Goal: Download file/media

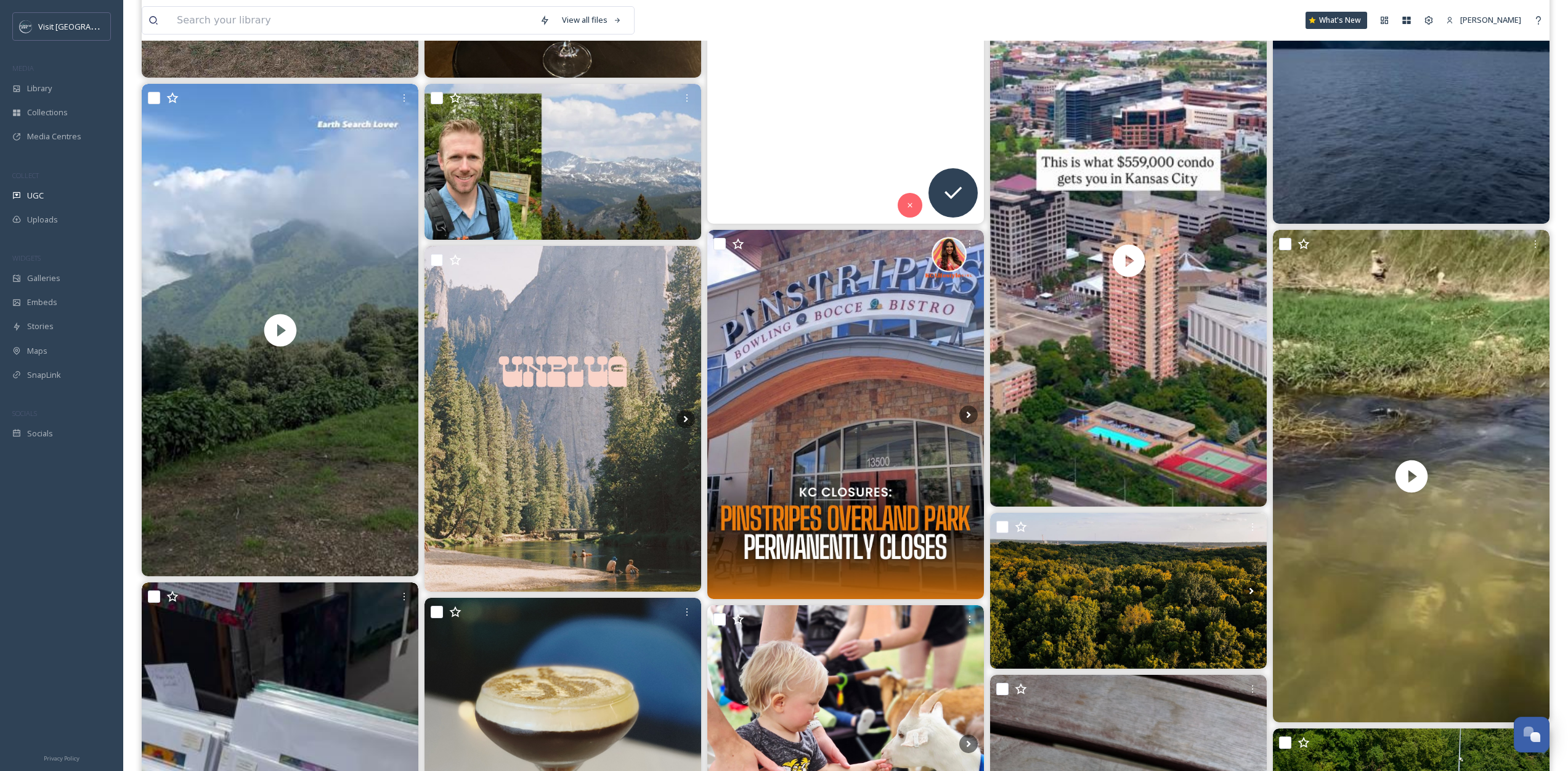
scroll to position [590, 0]
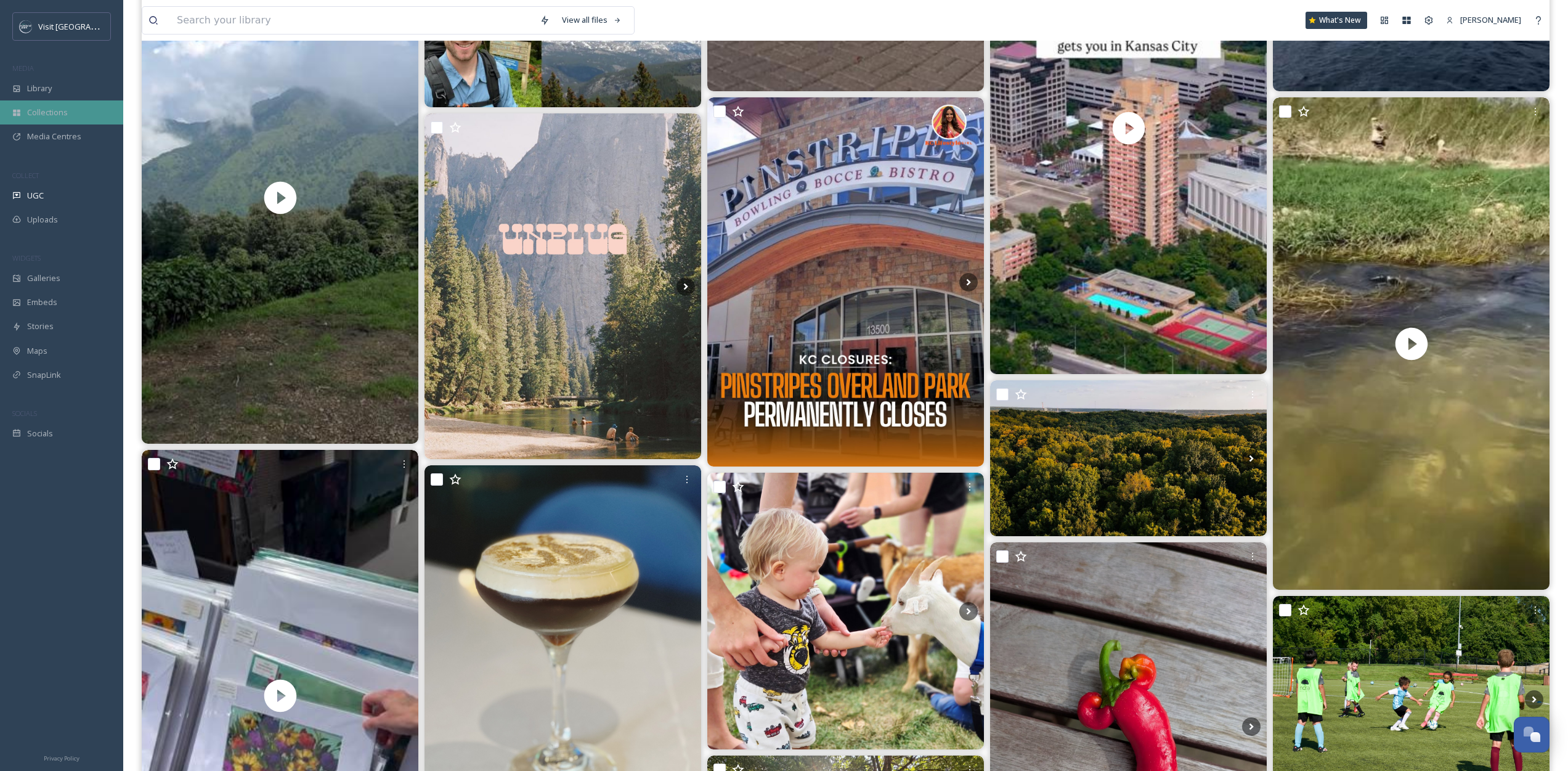
click at [50, 123] on div "Collections" at bounding box center [61, 113] width 123 height 24
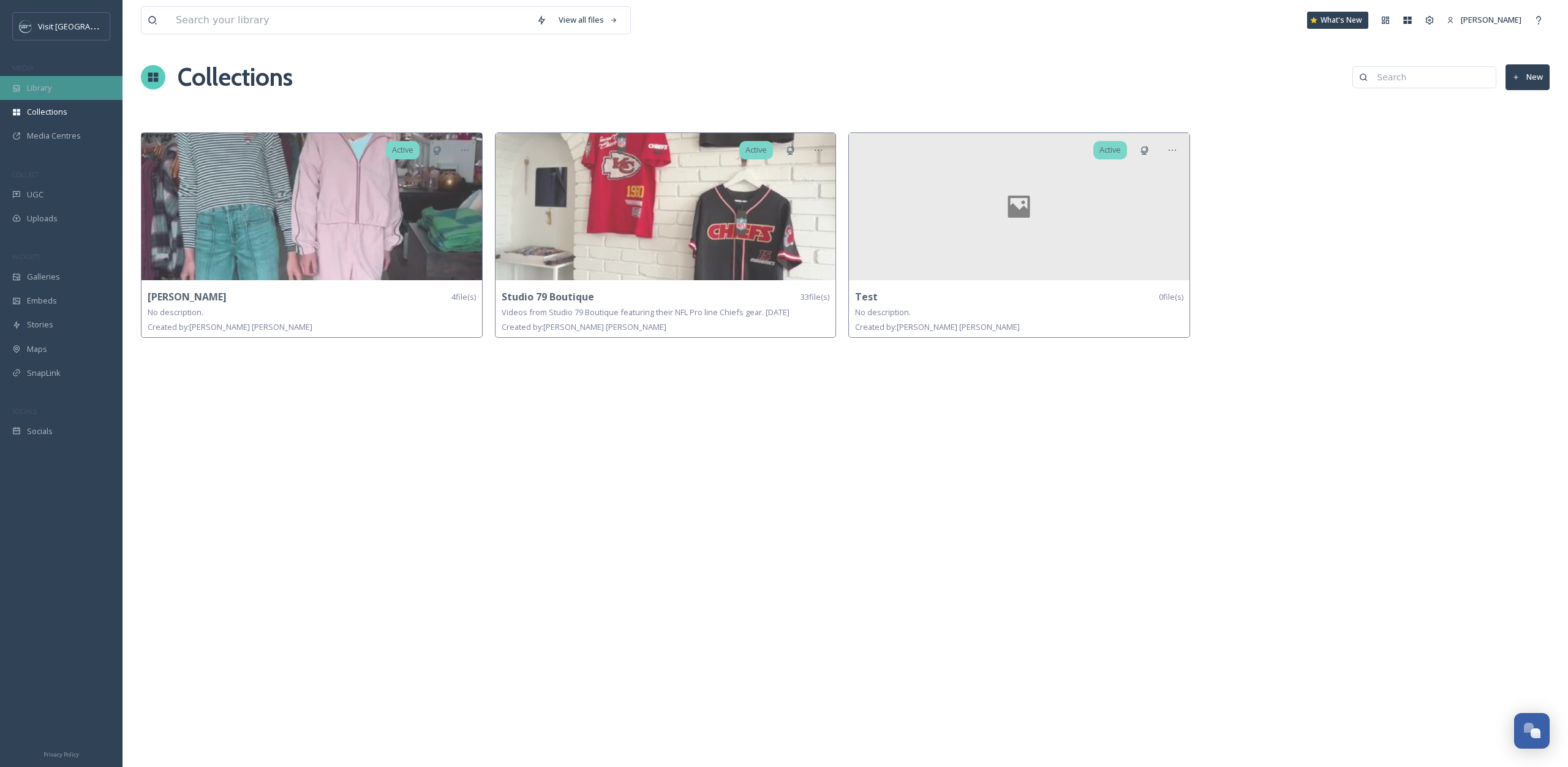
click at [48, 87] on span "Library" at bounding box center [39, 87] width 25 height 11
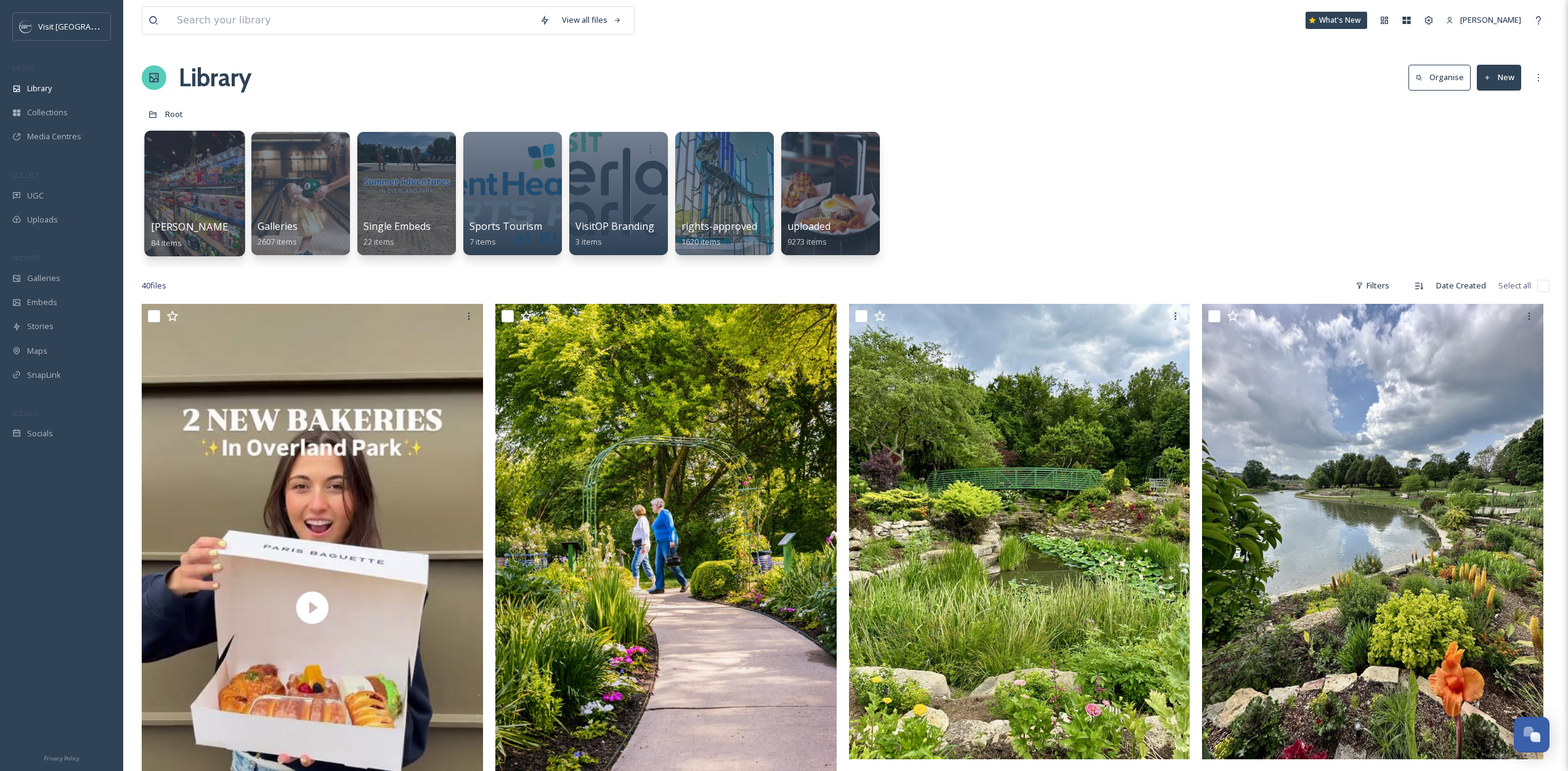
click at [204, 201] on div at bounding box center [194, 193] width 100 height 125
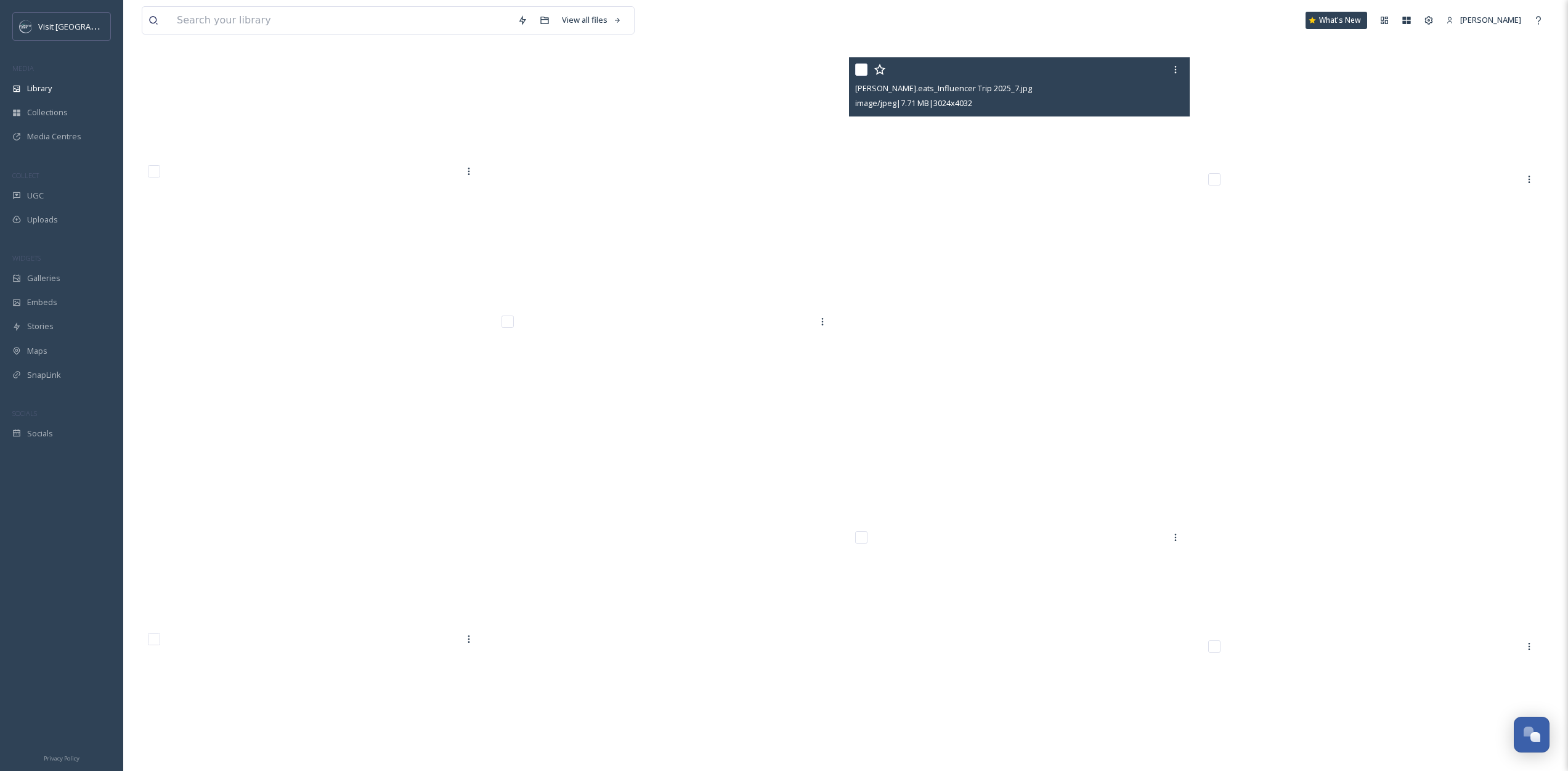
scroll to position [8582, 0]
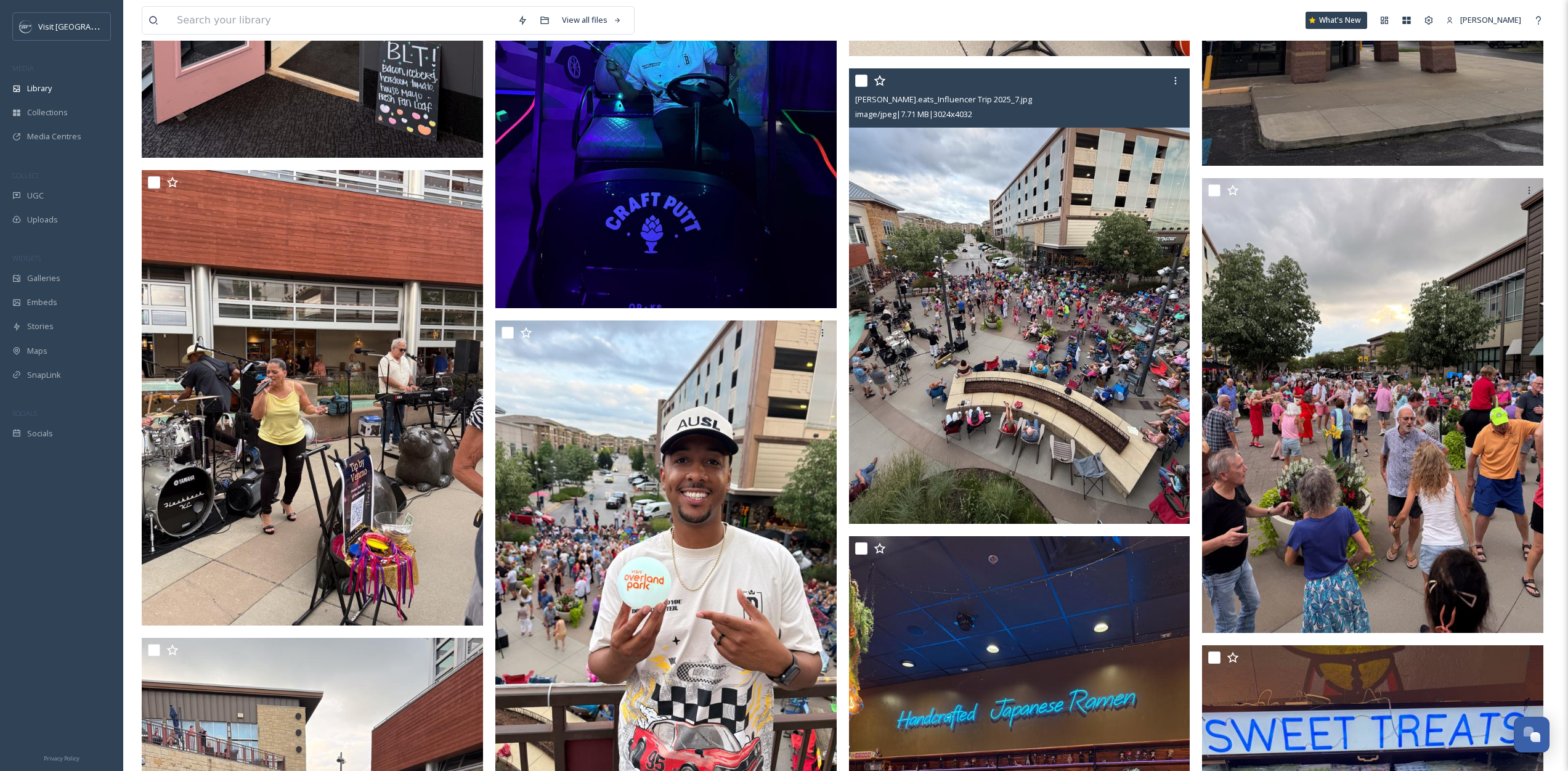
click at [865, 75] on input "checkbox" at bounding box center [862, 81] width 12 height 12
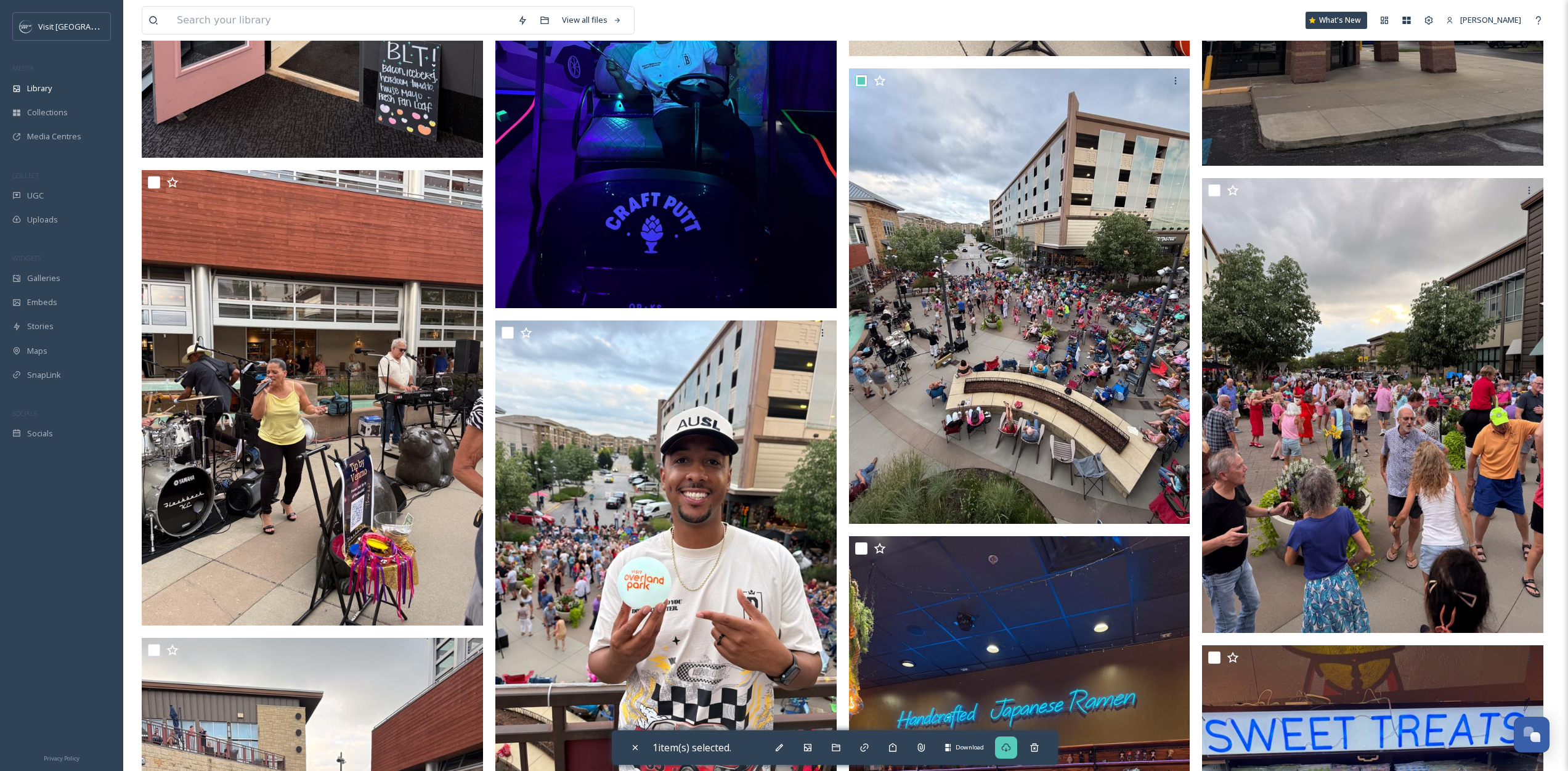
click at [1008, 754] on div "Download" at bounding box center [1006, 747] width 22 height 22
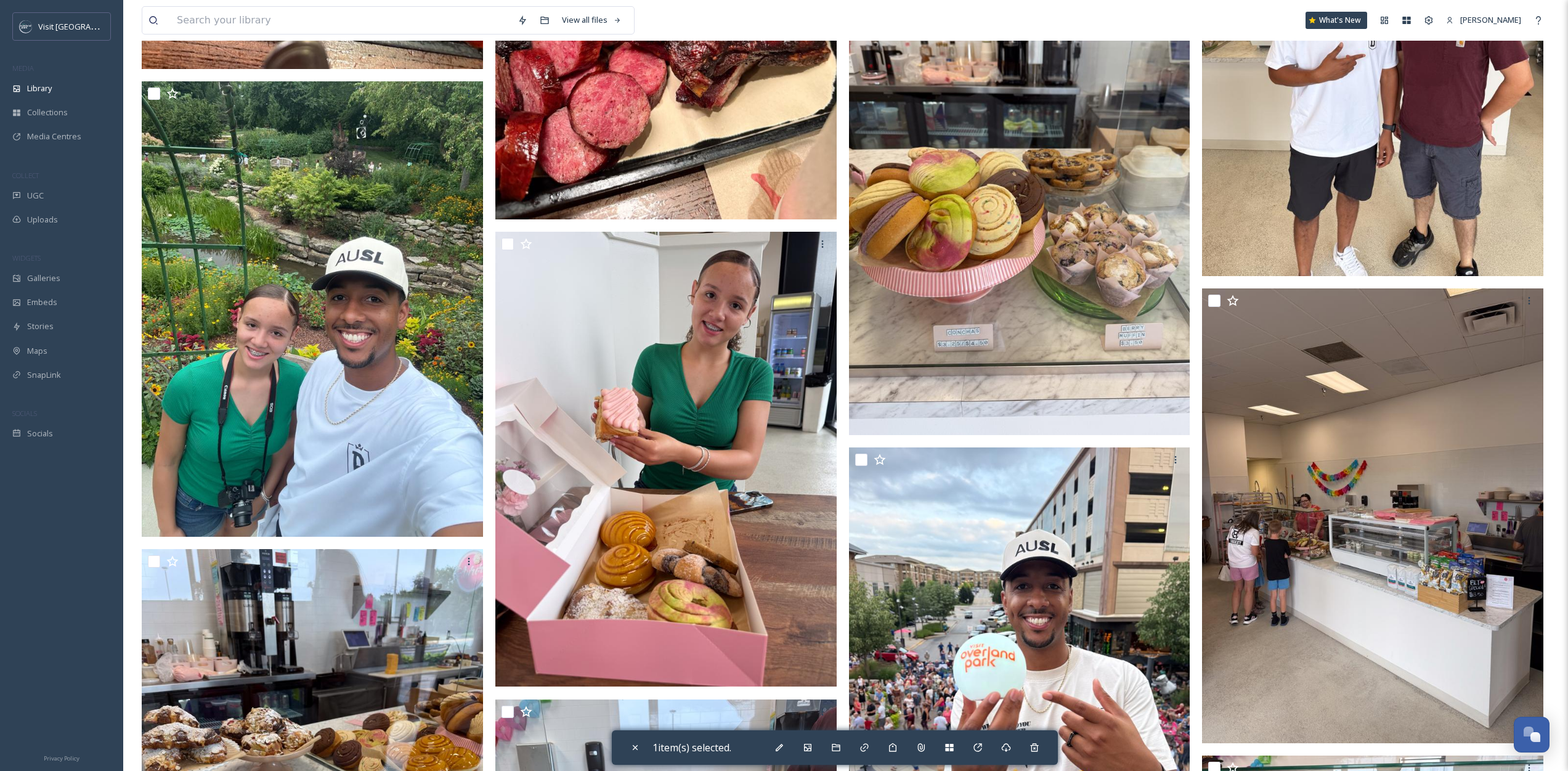
scroll to position [7796, 0]
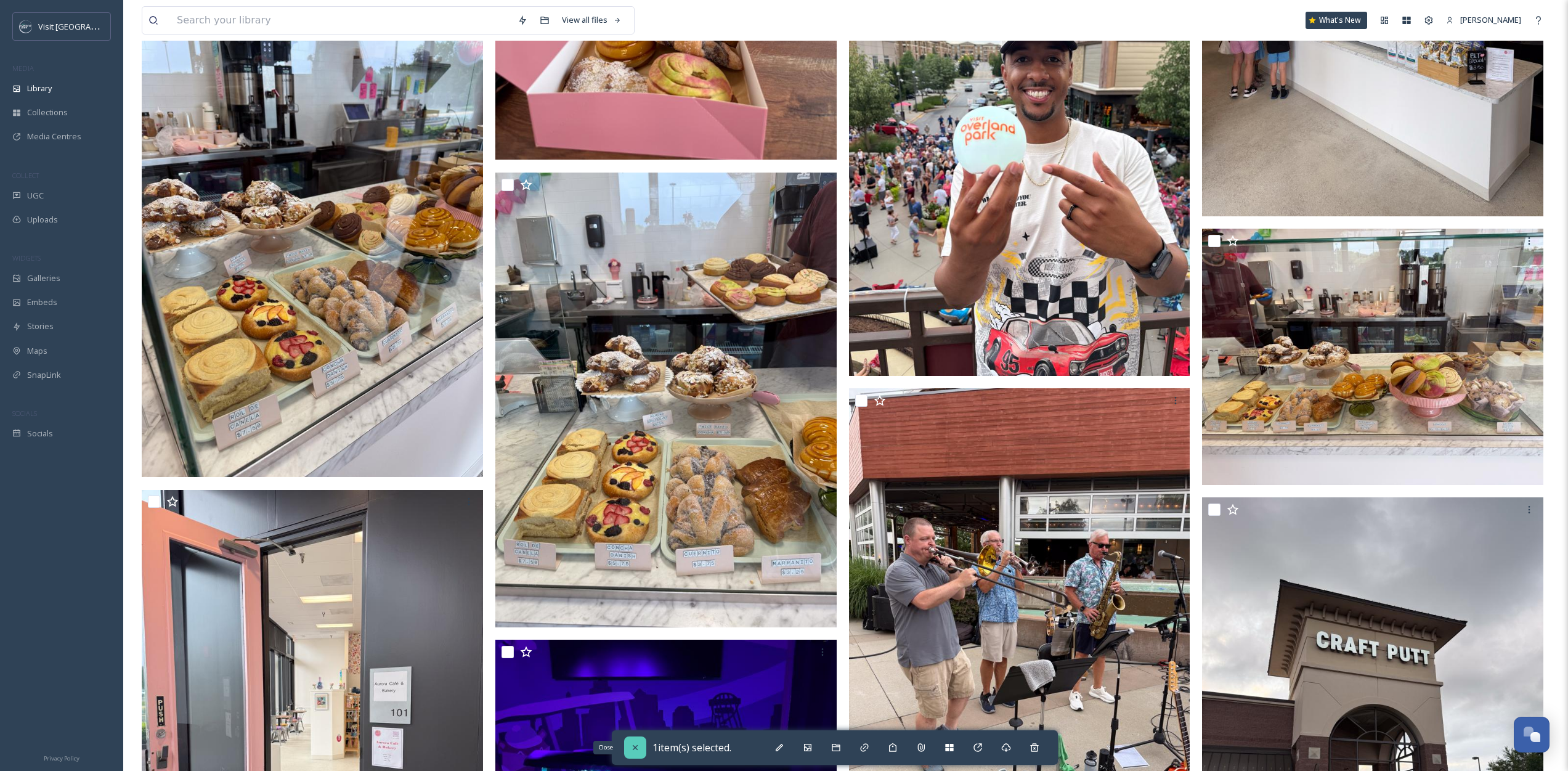
click at [634, 747] on icon at bounding box center [635, 747] width 10 height 10
checkbox input "false"
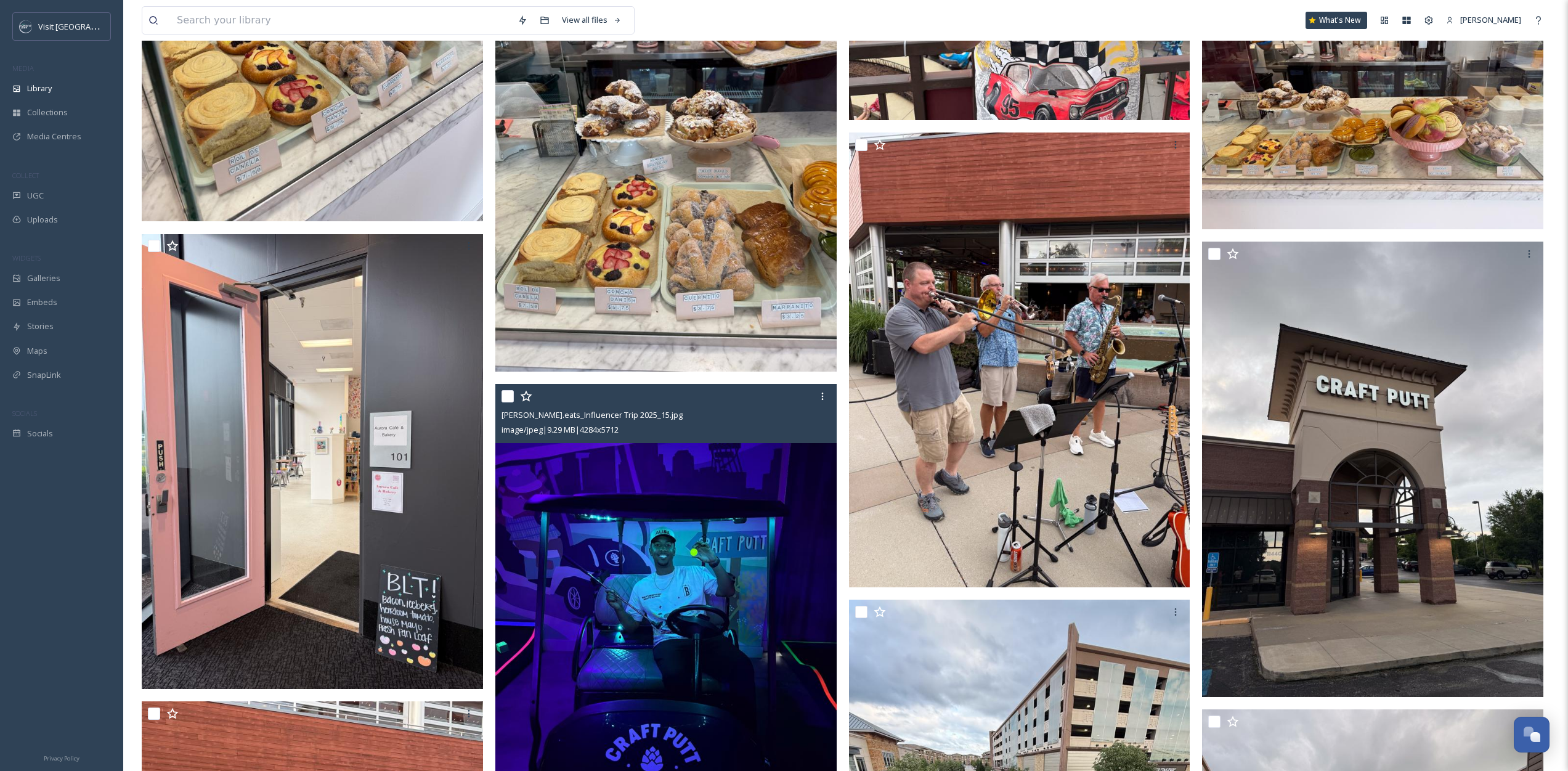
scroll to position [8158, 0]
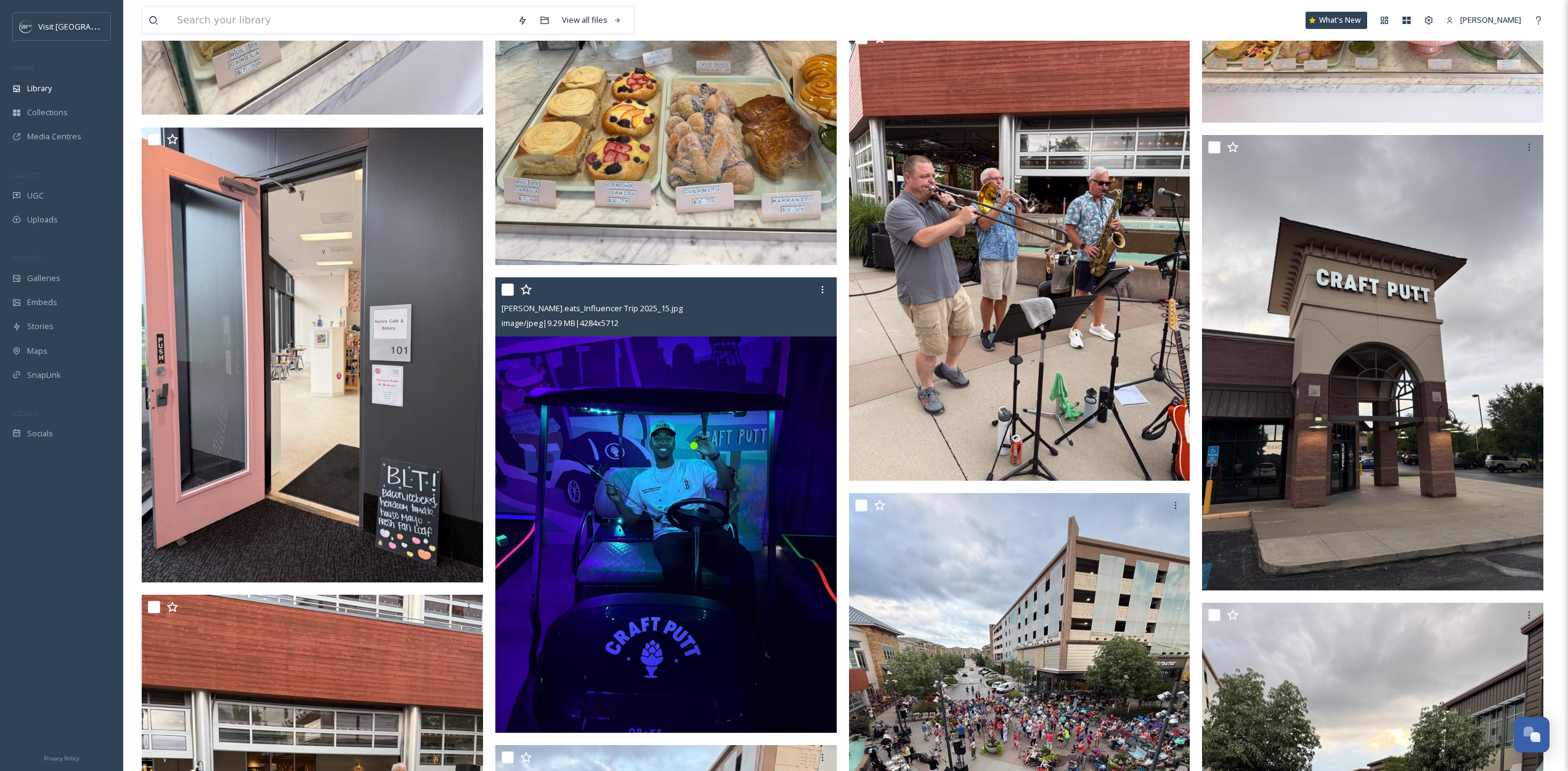
click at [506, 291] on input "checkbox" at bounding box center [508, 290] width 12 height 12
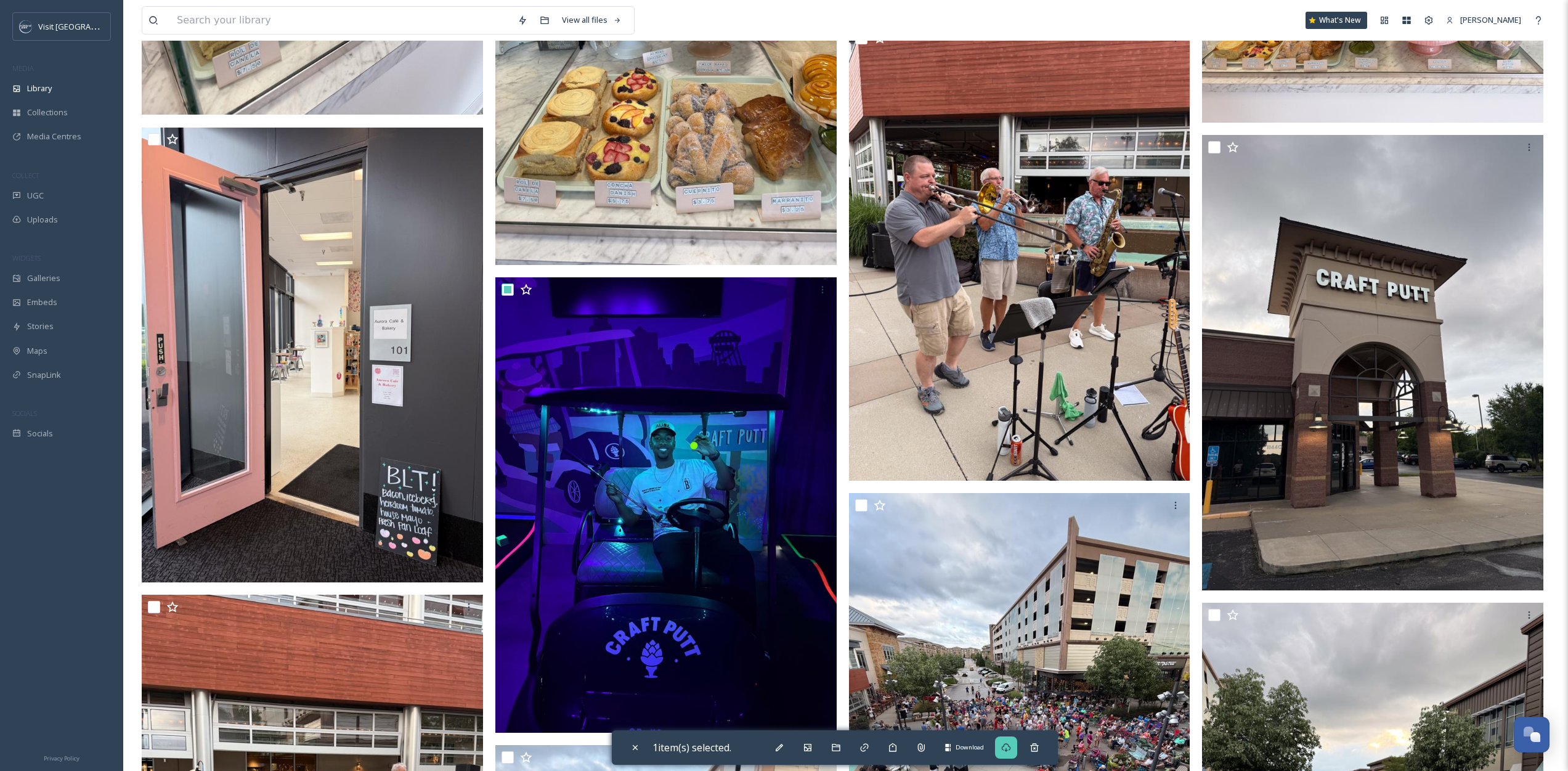
click at [1017, 744] on div "Download" at bounding box center [1006, 747] width 22 height 22
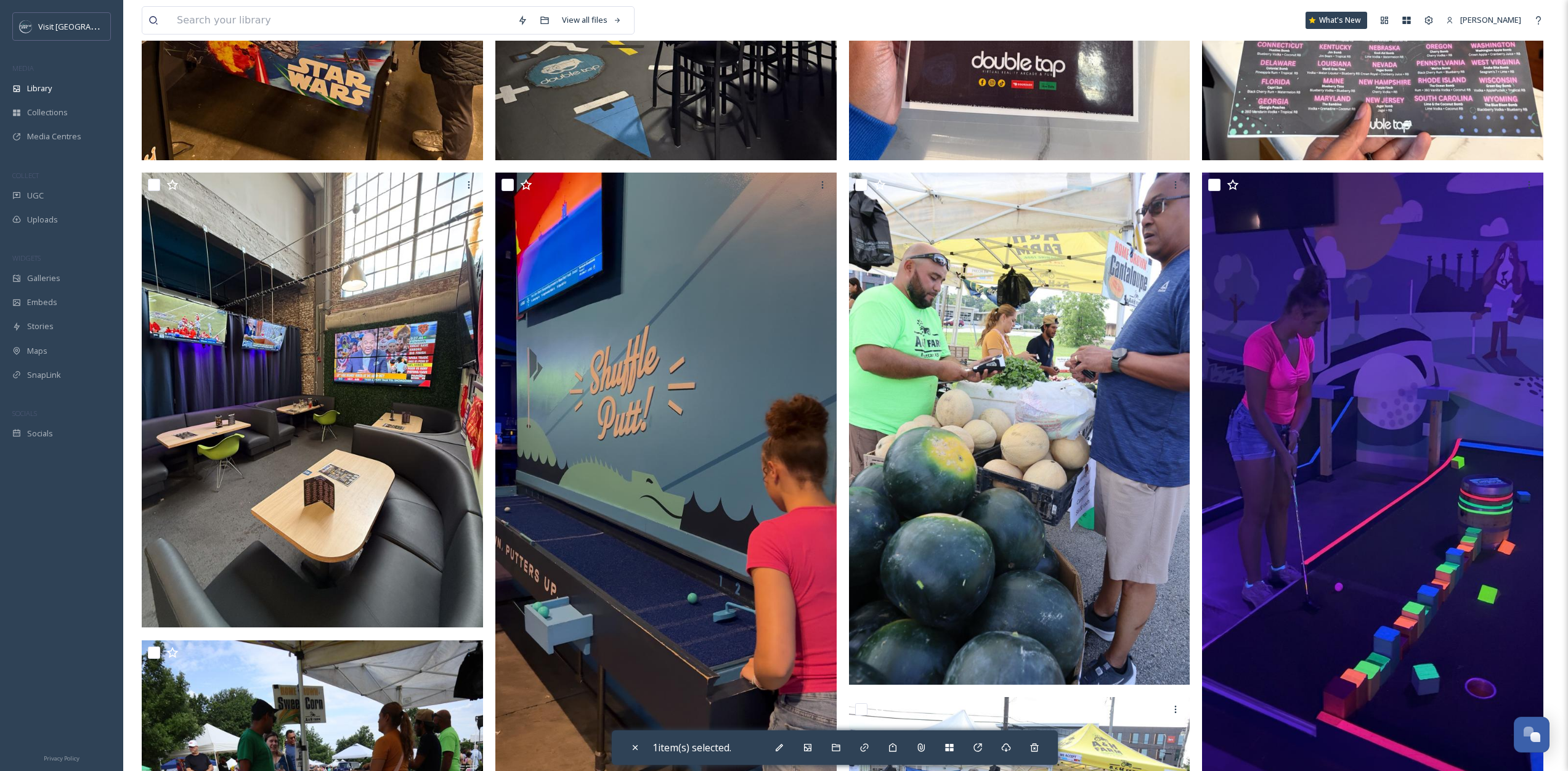
scroll to position [390, 0]
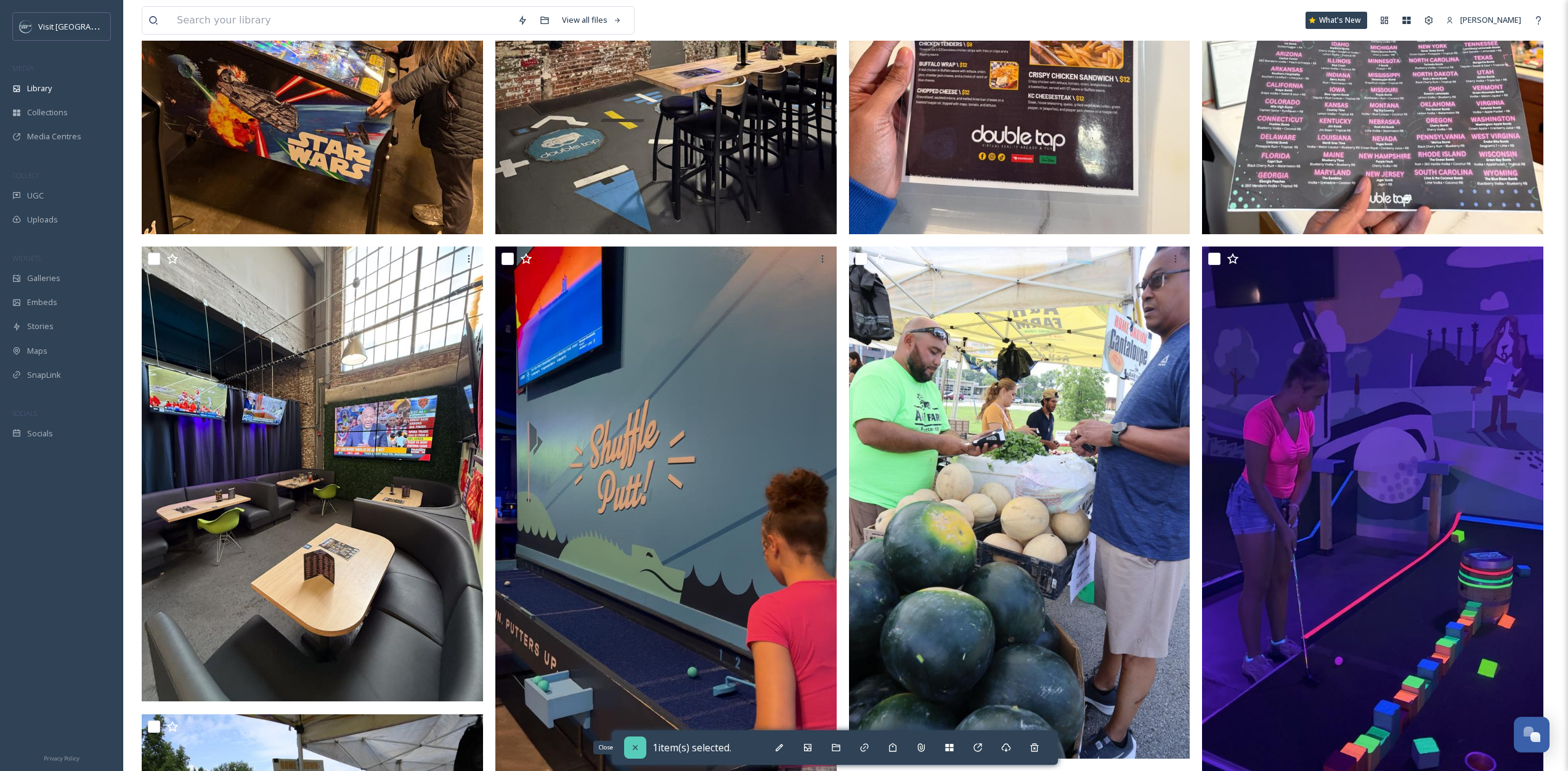
click at [635, 749] on icon at bounding box center [635, 747] width 10 height 10
checkbox input "false"
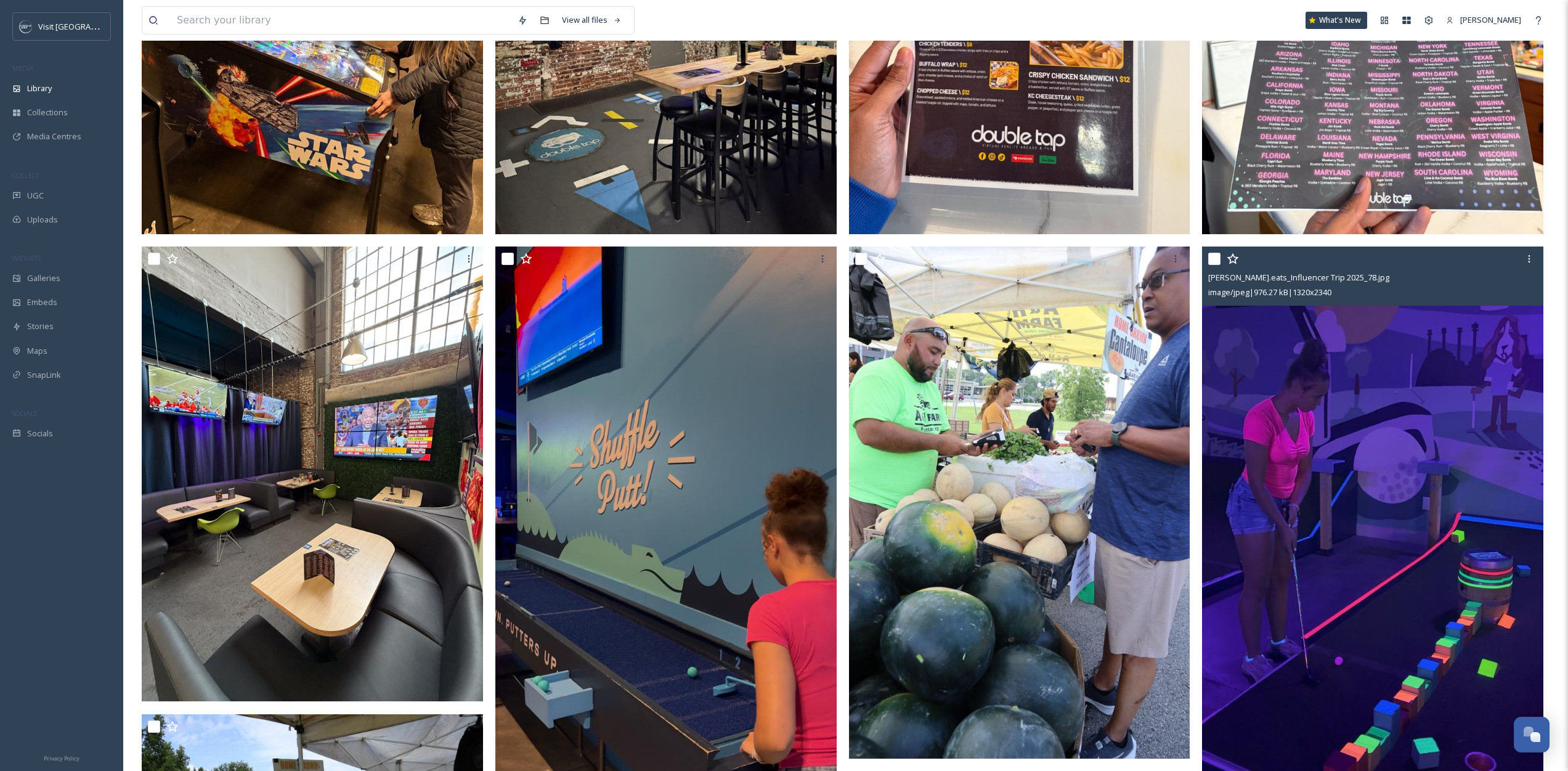
click at [1217, 257] on input "checkbox" at bounding box center [1215, 259] width 12 height 12
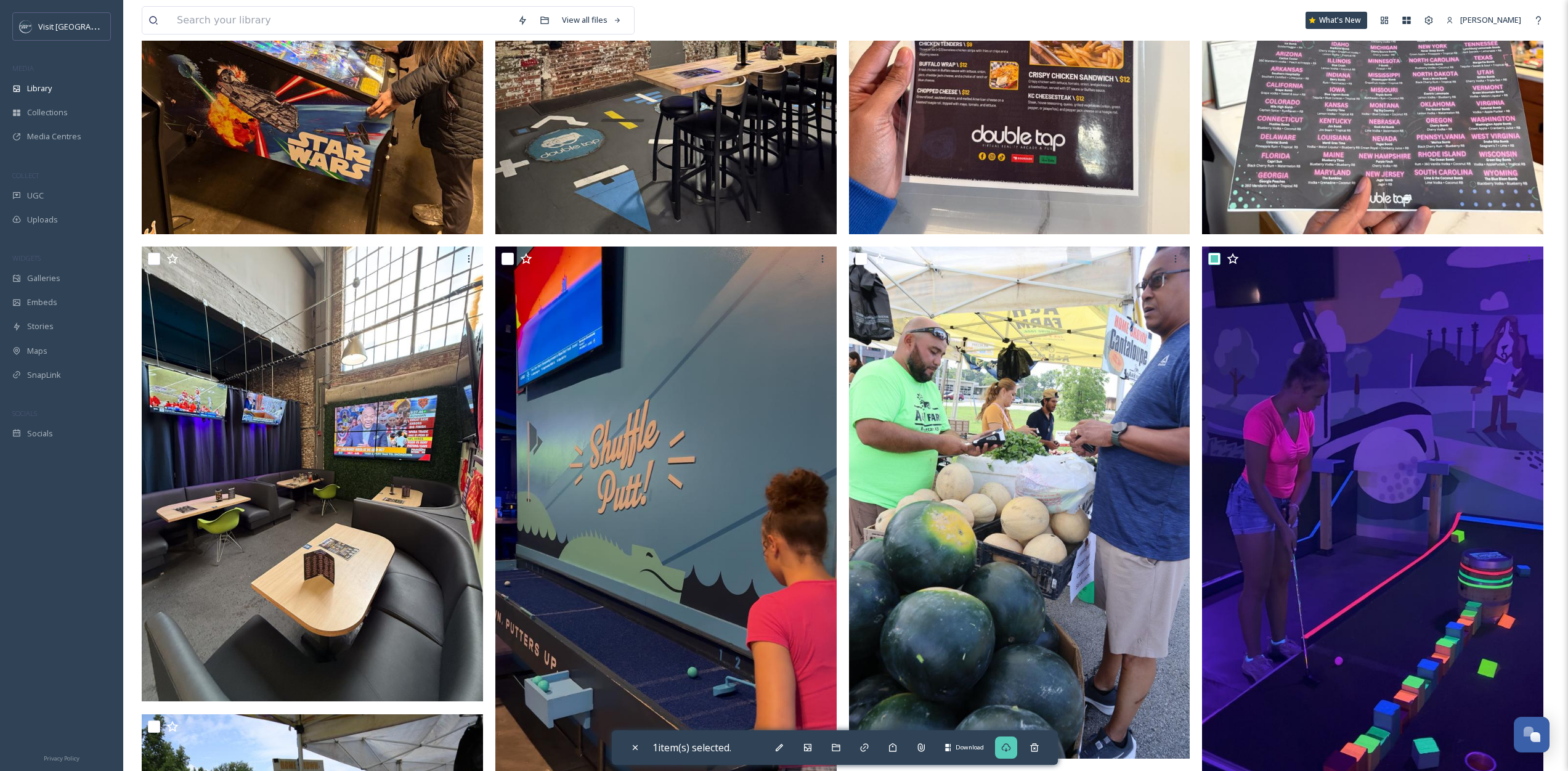
click at [1004, 750] on icon at bounding box center [1006, 747] width 10 height 10
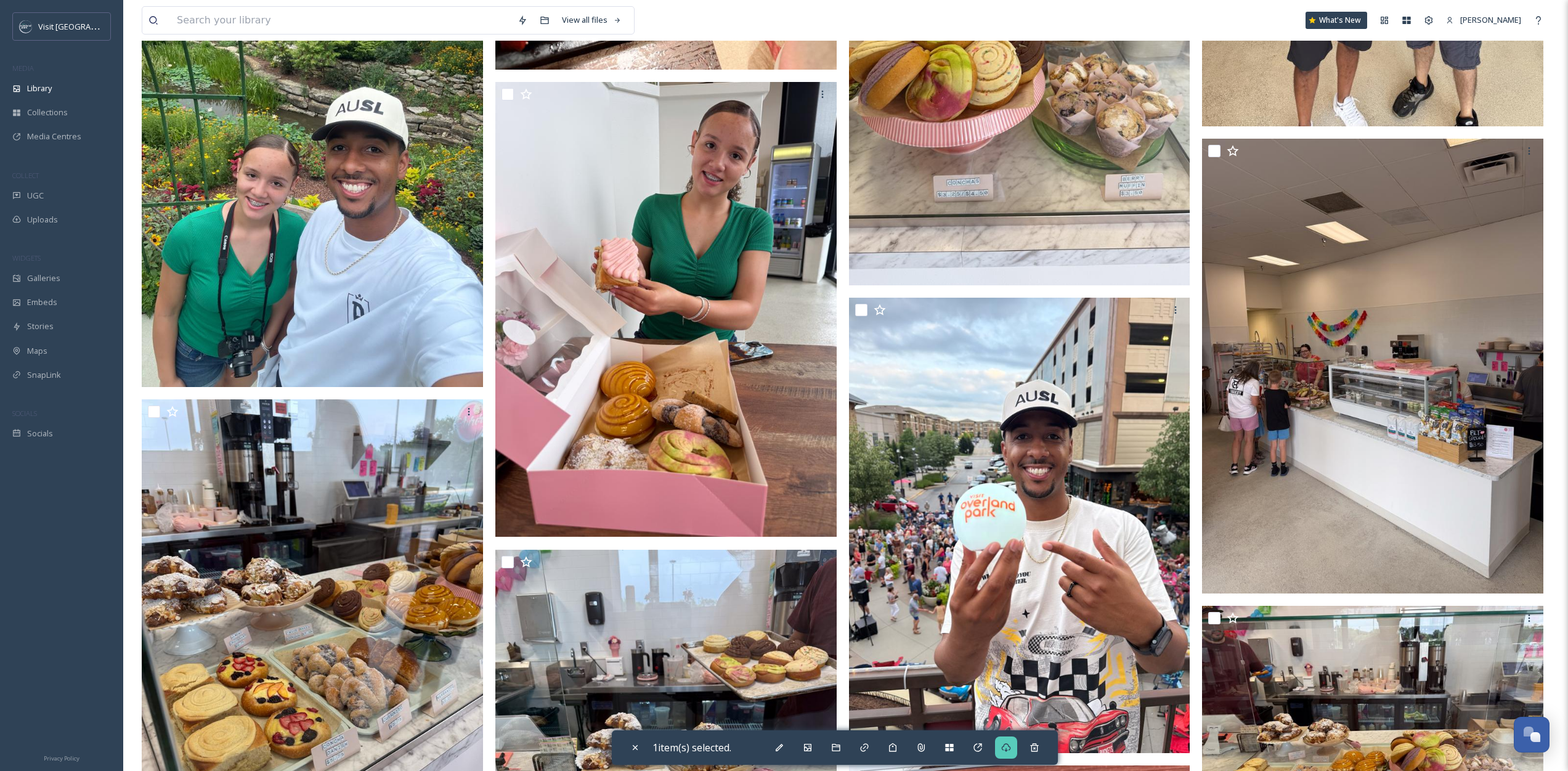
scroll to position [7279, 0]
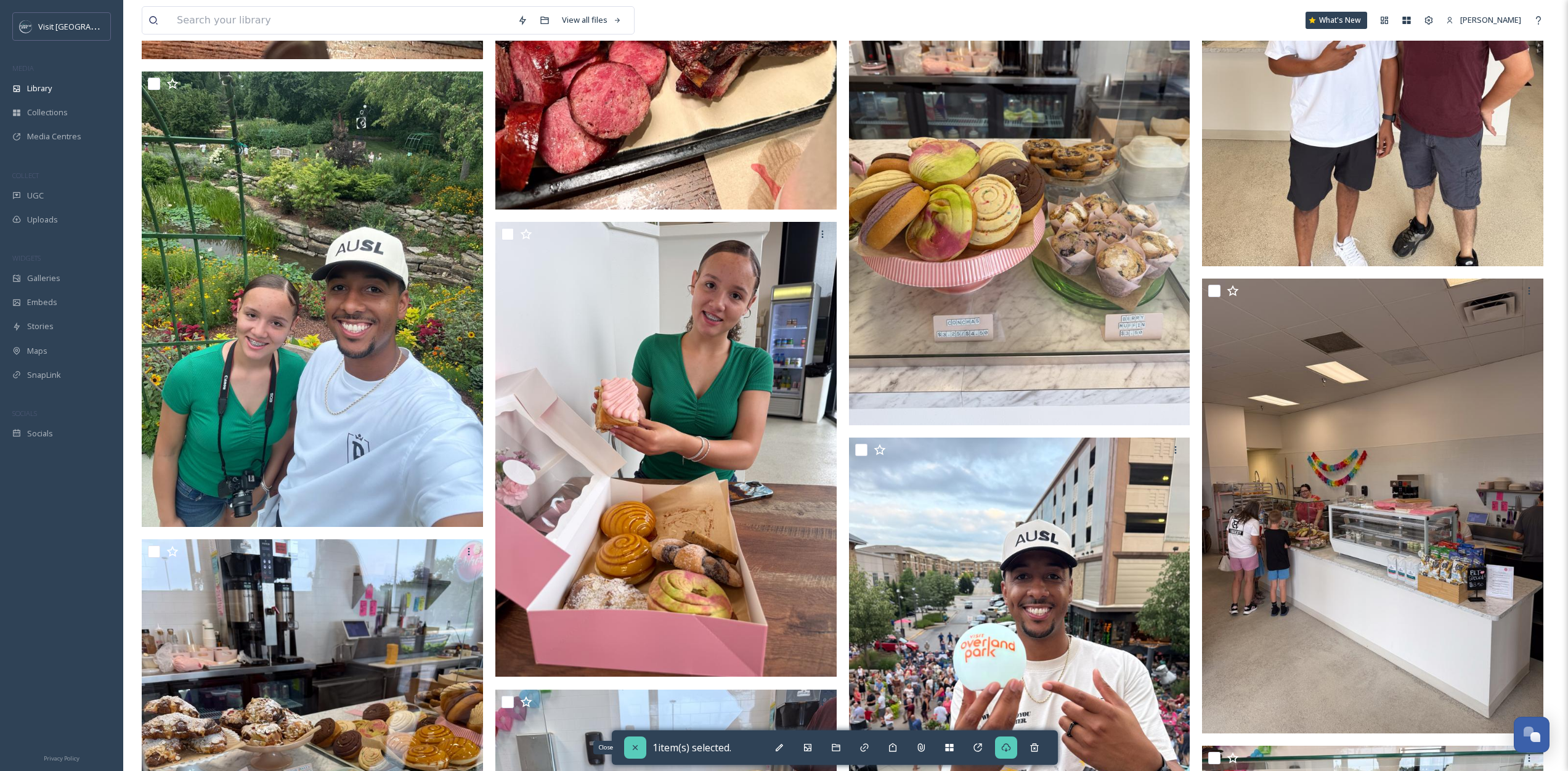
click at [638, 751] on icon at bounding box center [635, 747] width 10 height 10
checkbox input "false"
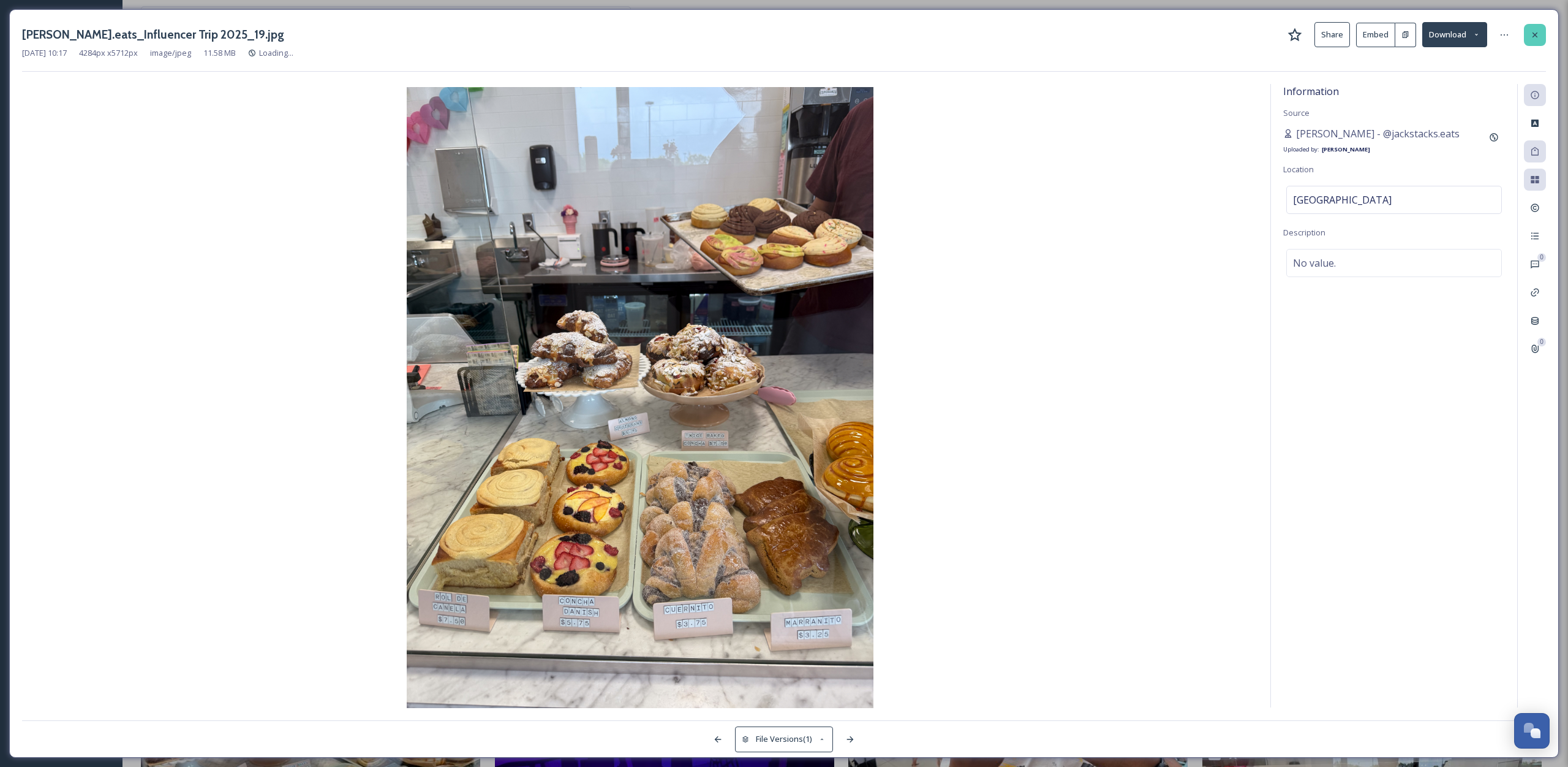
click at [1536, 38] on icon at bounding box center [1535, 35] width 10 height 10
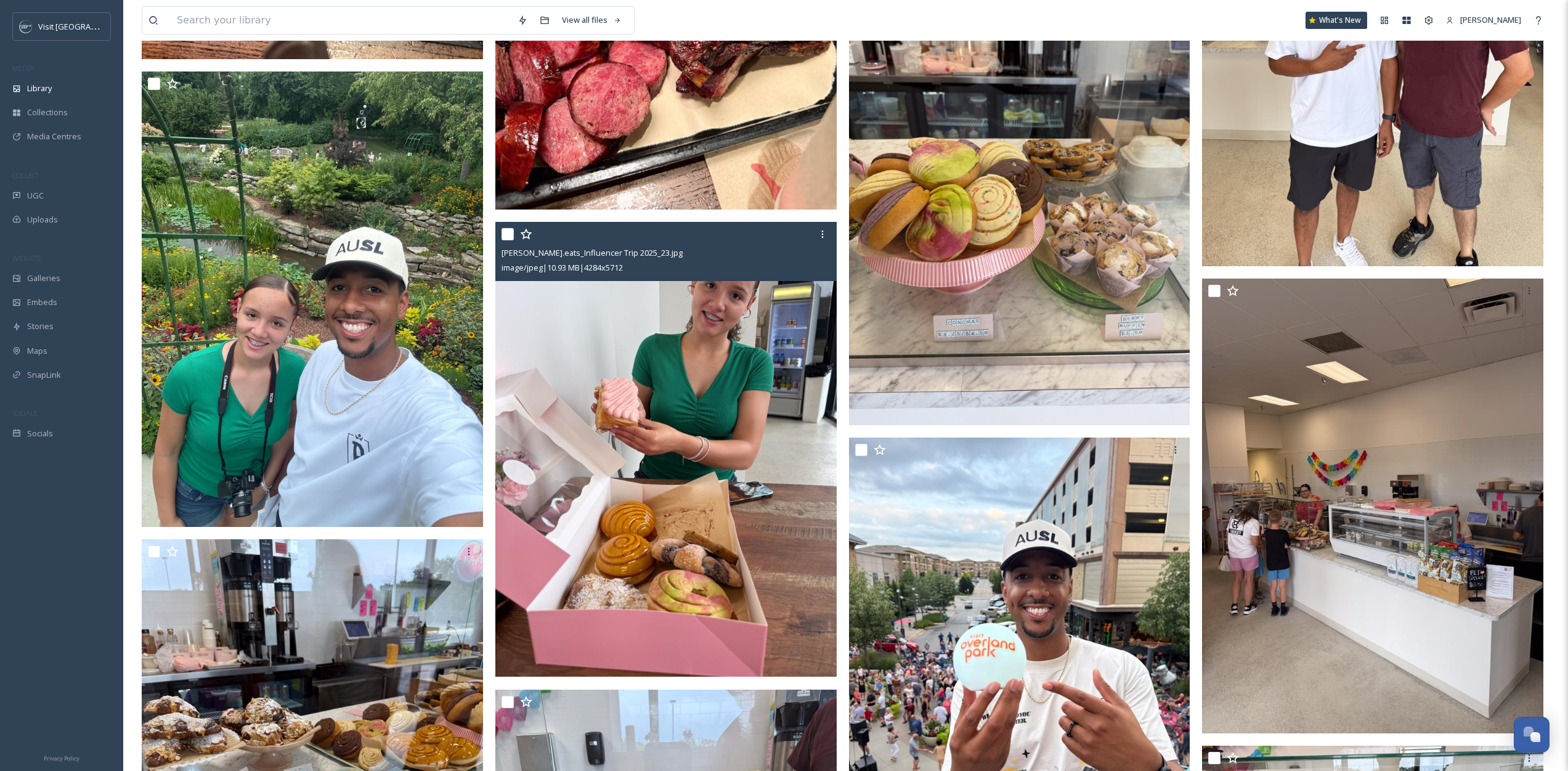
click at [505, 229] on input "checkbox" at bounding box center [508, 234] width 12 height 12
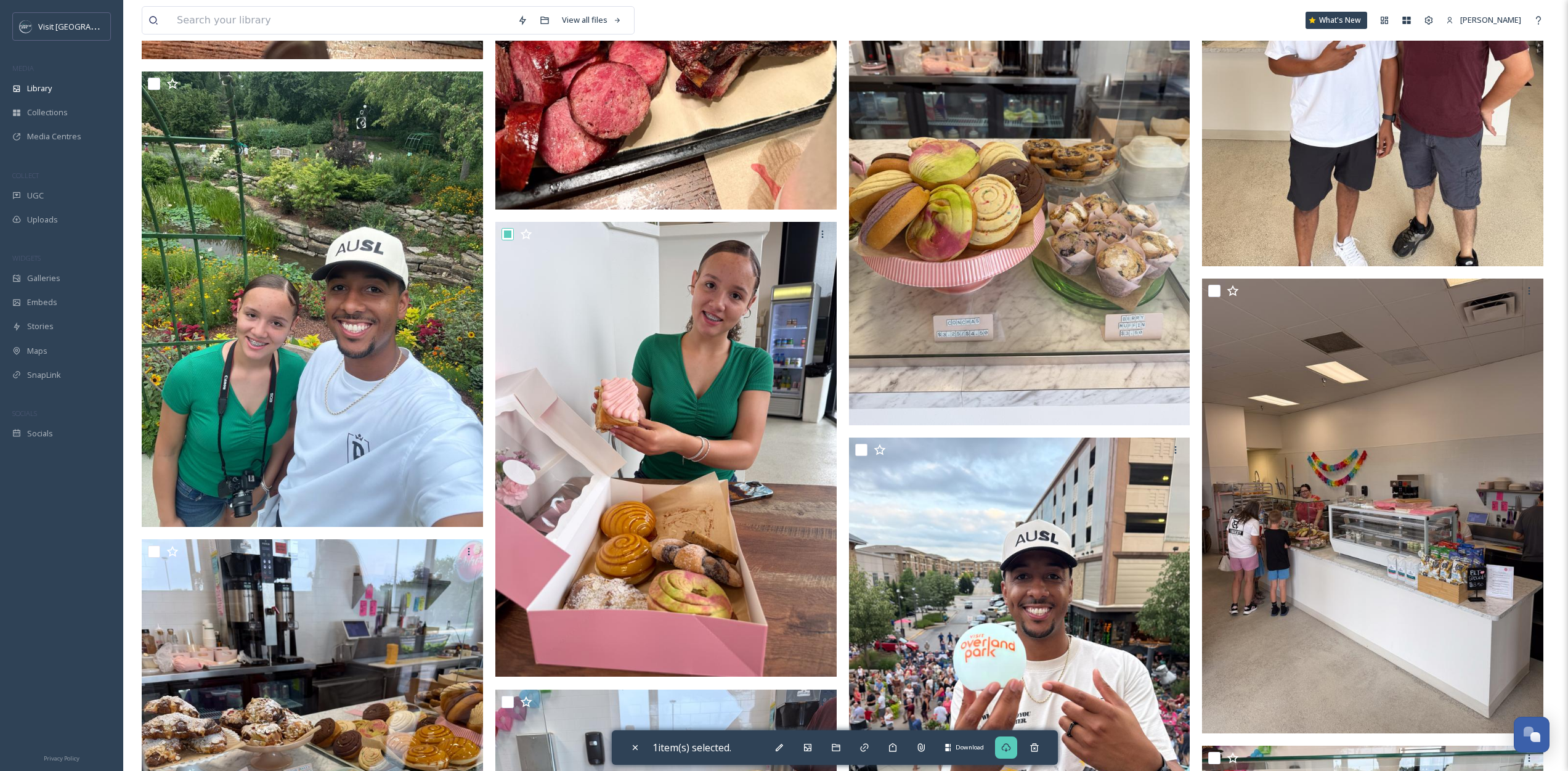
click at [1016, 751] on div "Download" at bounding box center [1006, 747] width 22 height 22
click at [636, 750] on icon at bounding box center [635, 747] width 10 height 10
checkbox input "false"
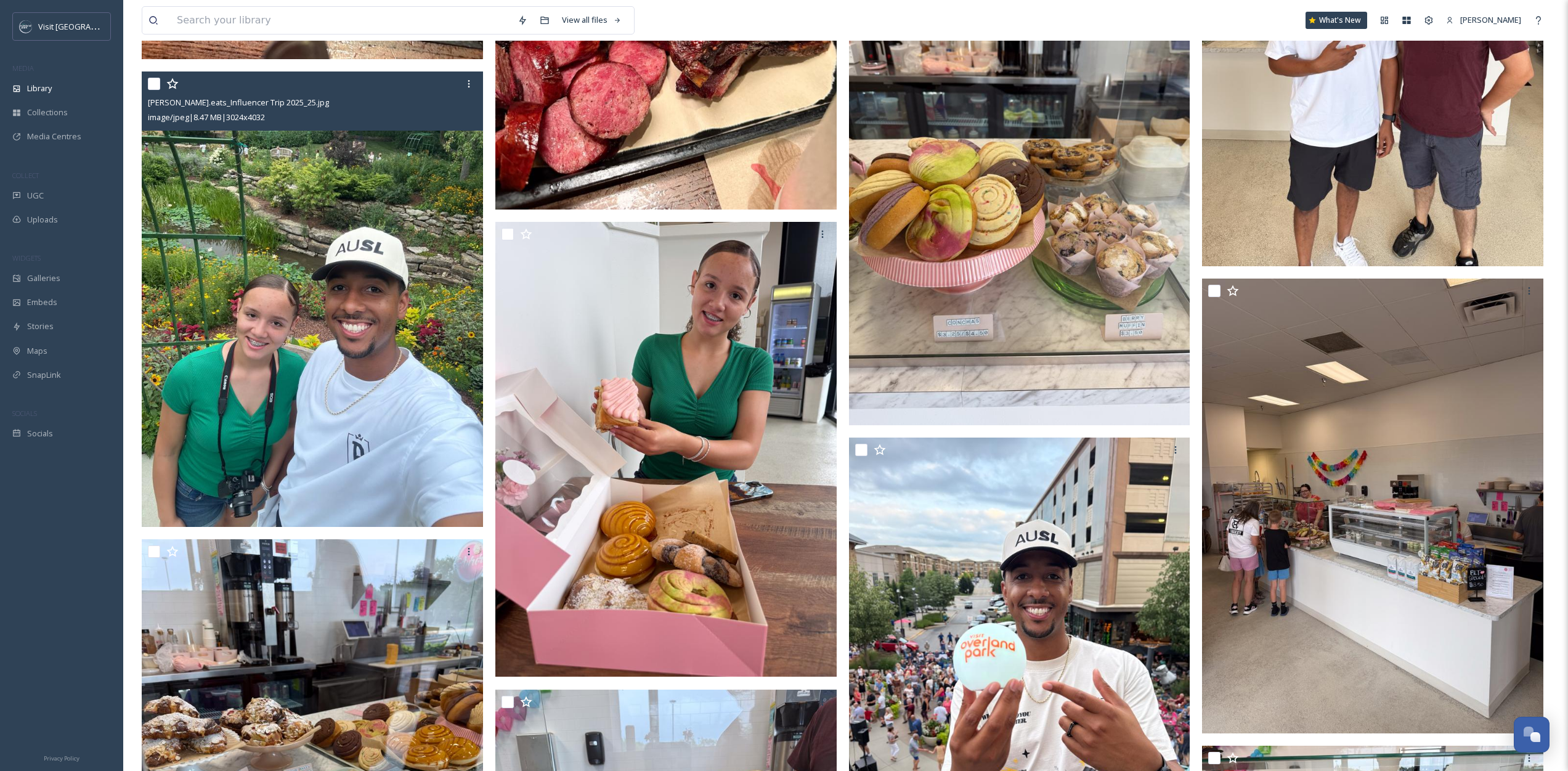
click at [157, 82] on input "checkbox" at bounding box center [154, 84] width 12 height 12
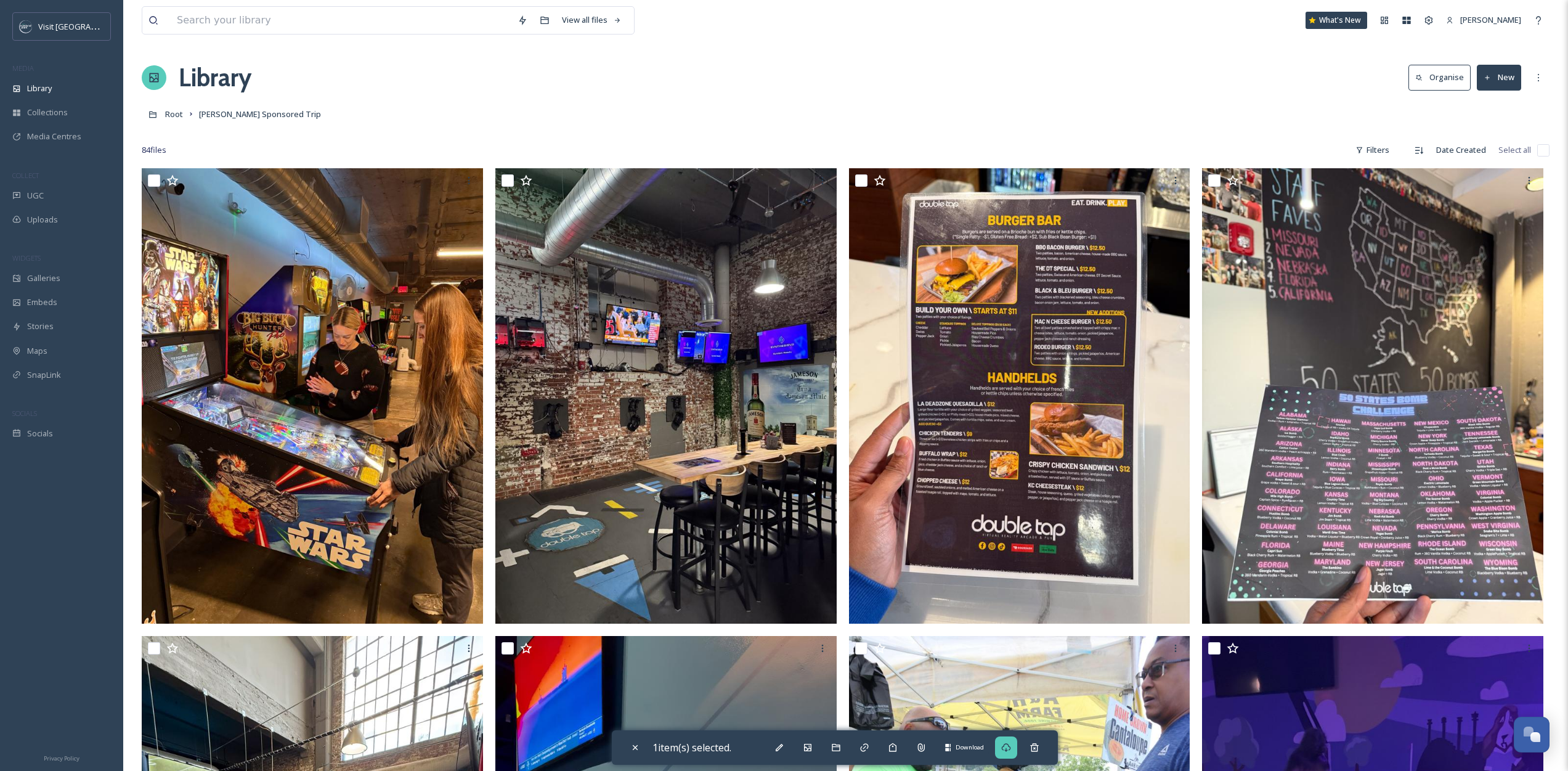
click at [1006, 744] on icon at bounding box center [1006, 747] width 10 height 10
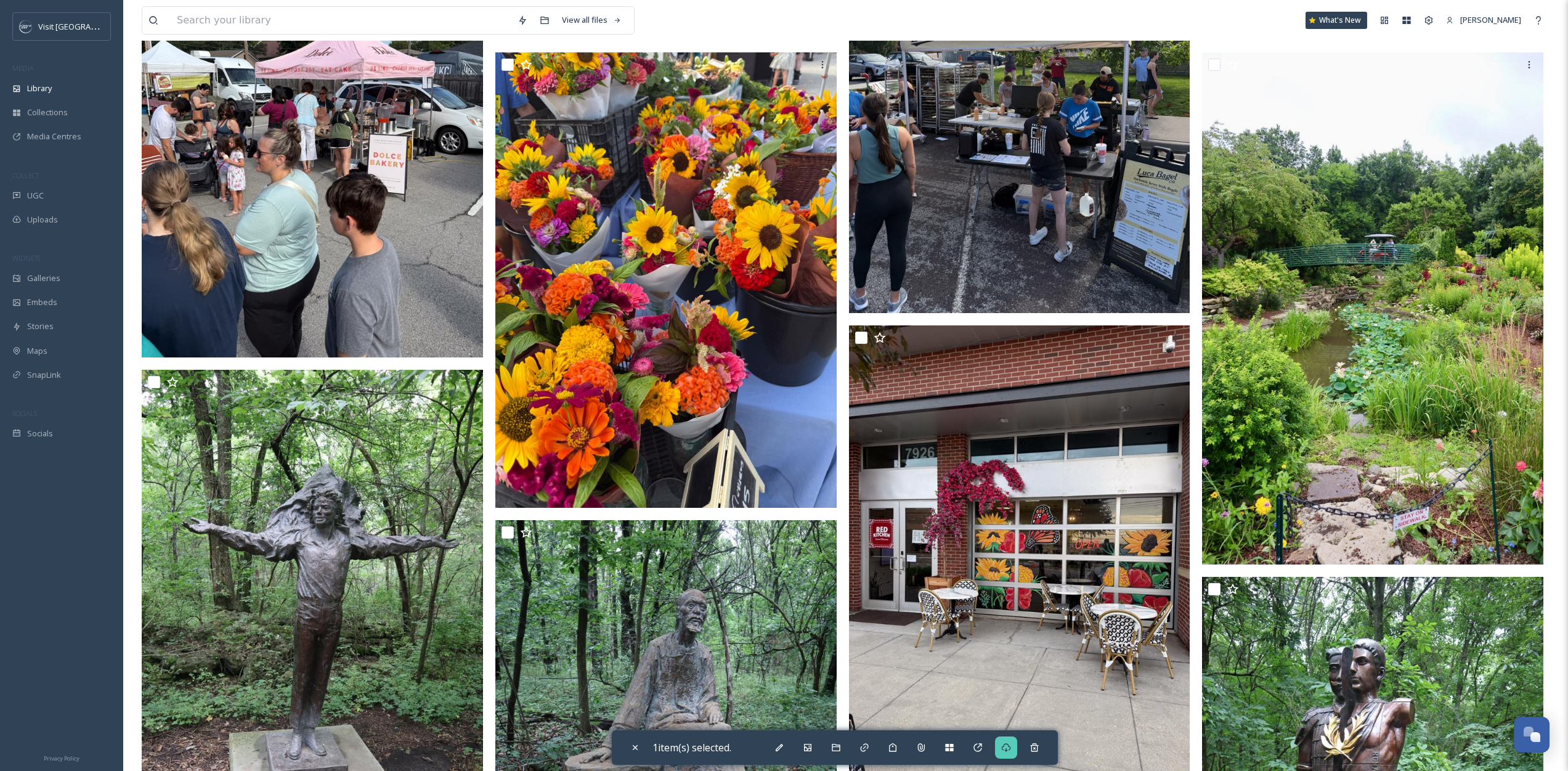
scroll to position [2472, 0]
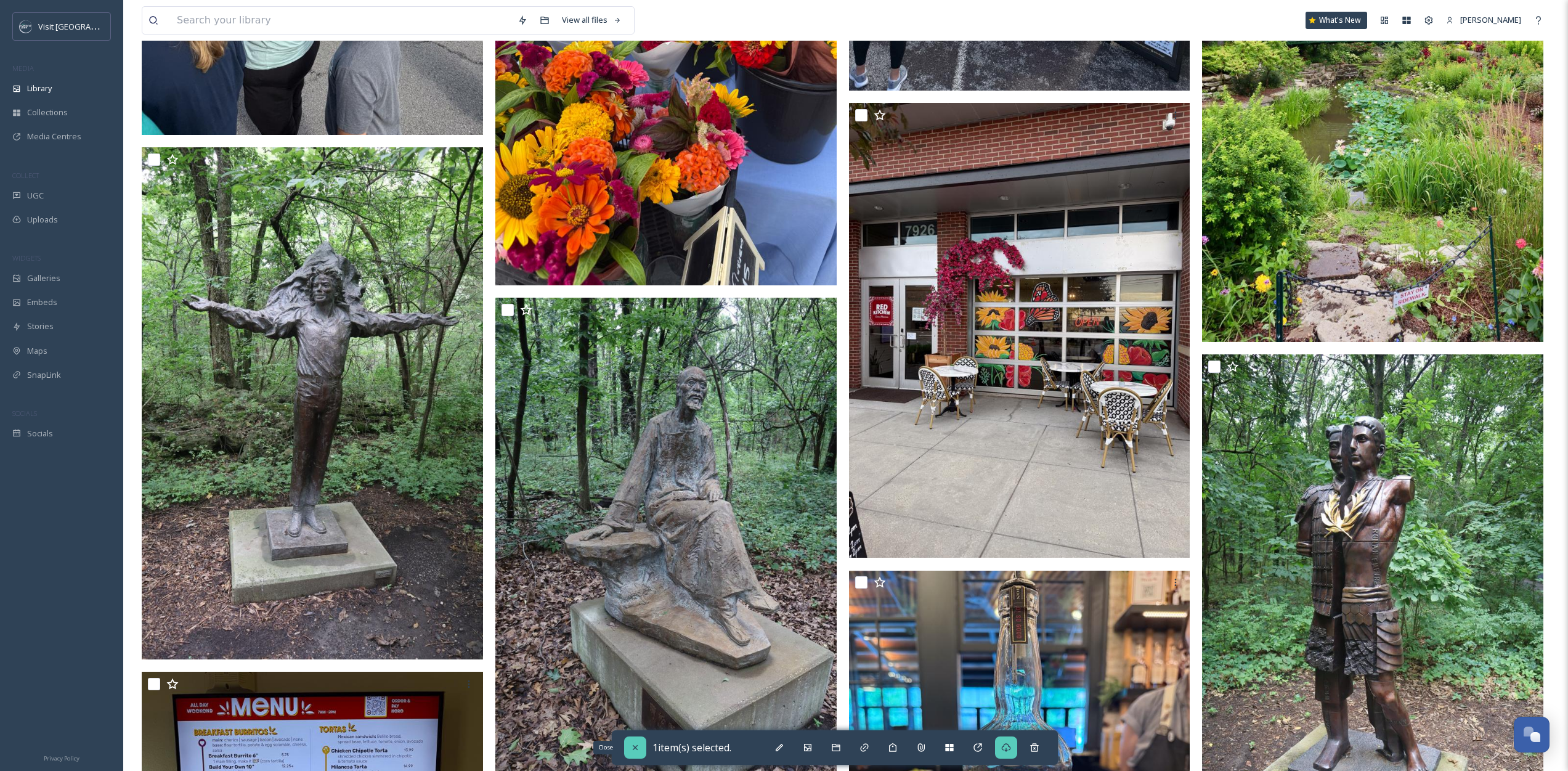
click at [637, 741] on div "Close" at bounding box center [635, 747] width 22 height 22
checkbox input "false"
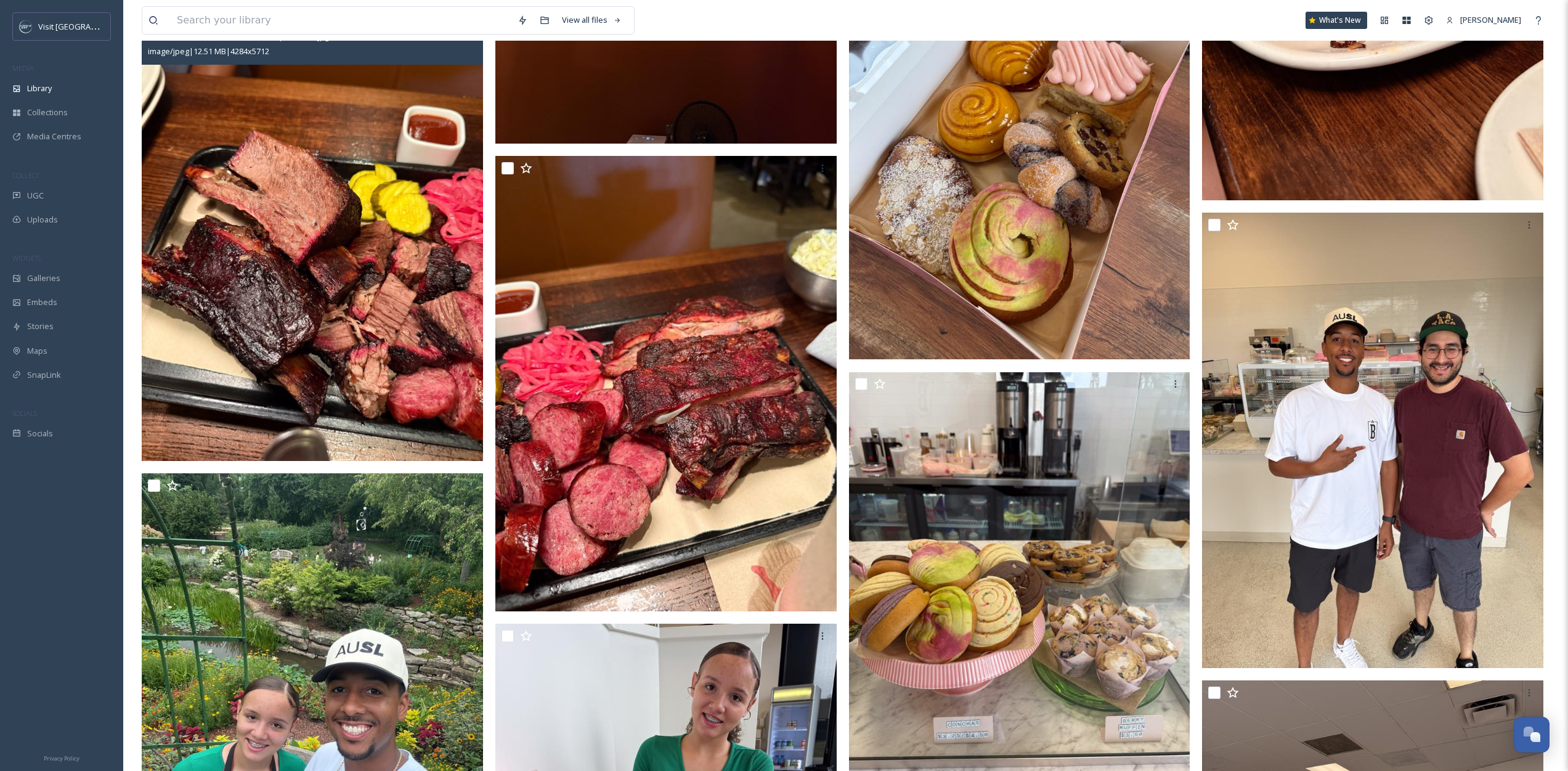
scroll to position [6777, 0]
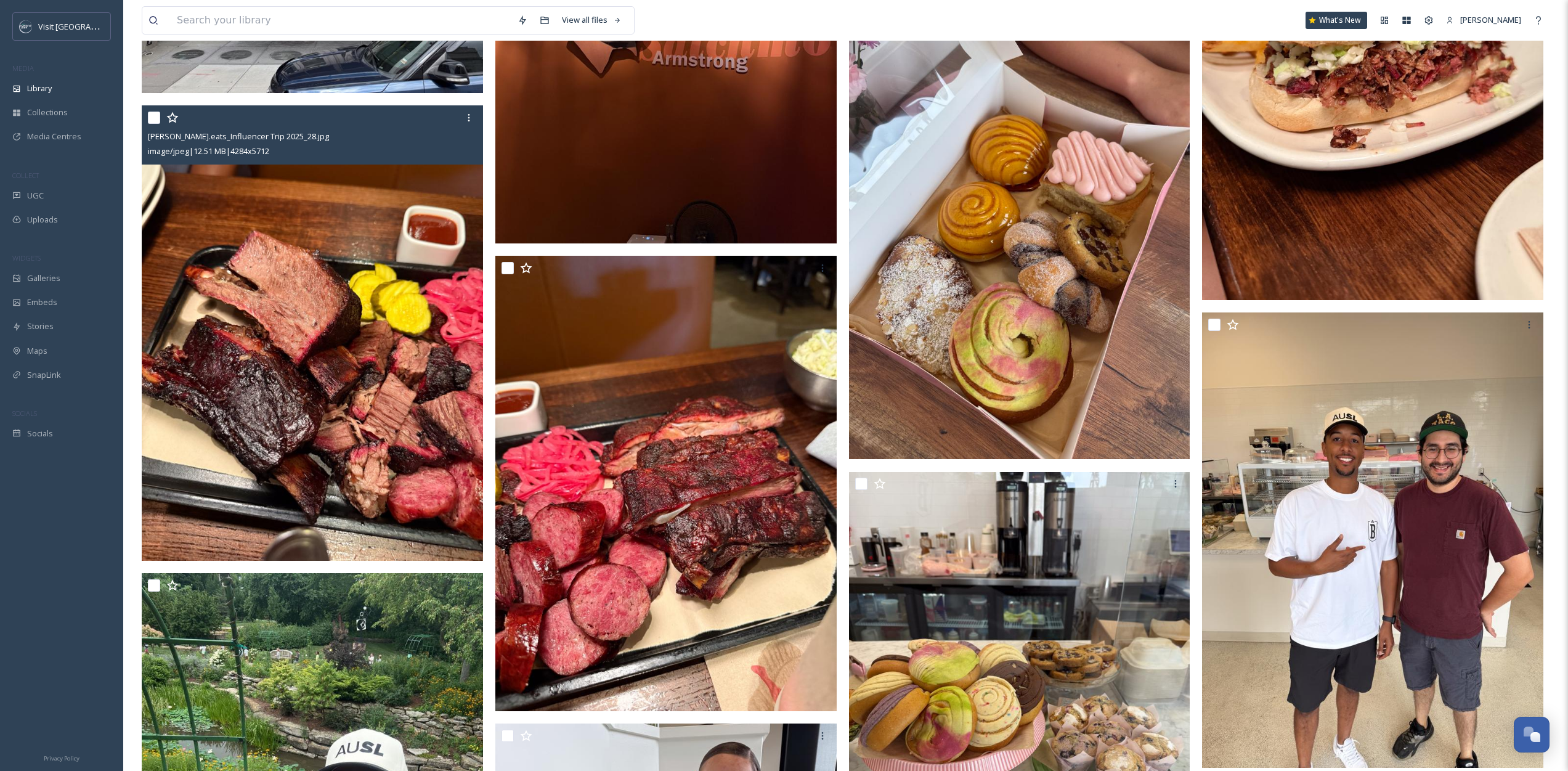
click at [156, 117] on input "checkbox" at bounding box center [154, 117] width 12 height 12
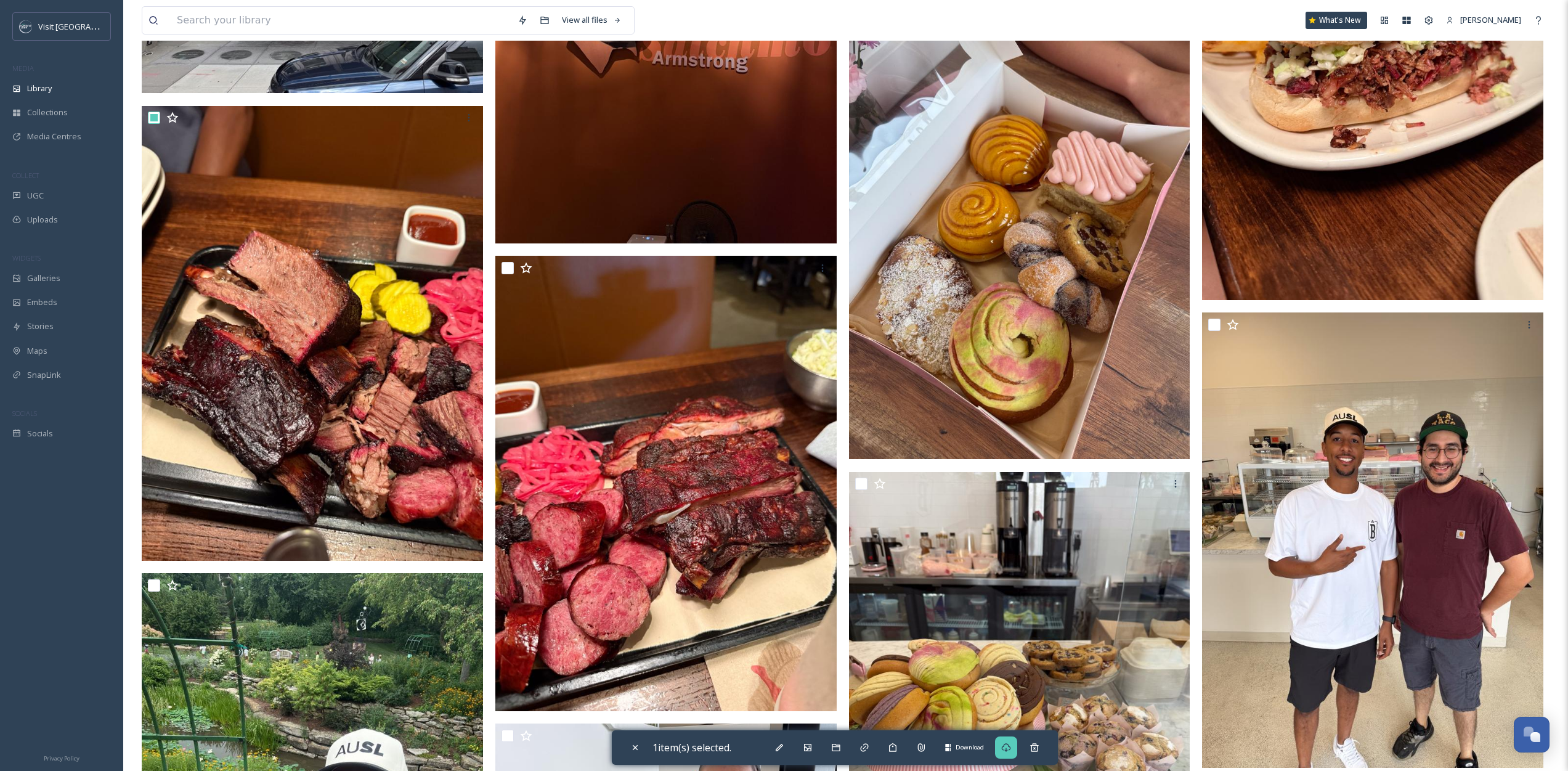
click at [1016, 739] on div "Download" at bounding box center [1006, 747] width 22 height 22
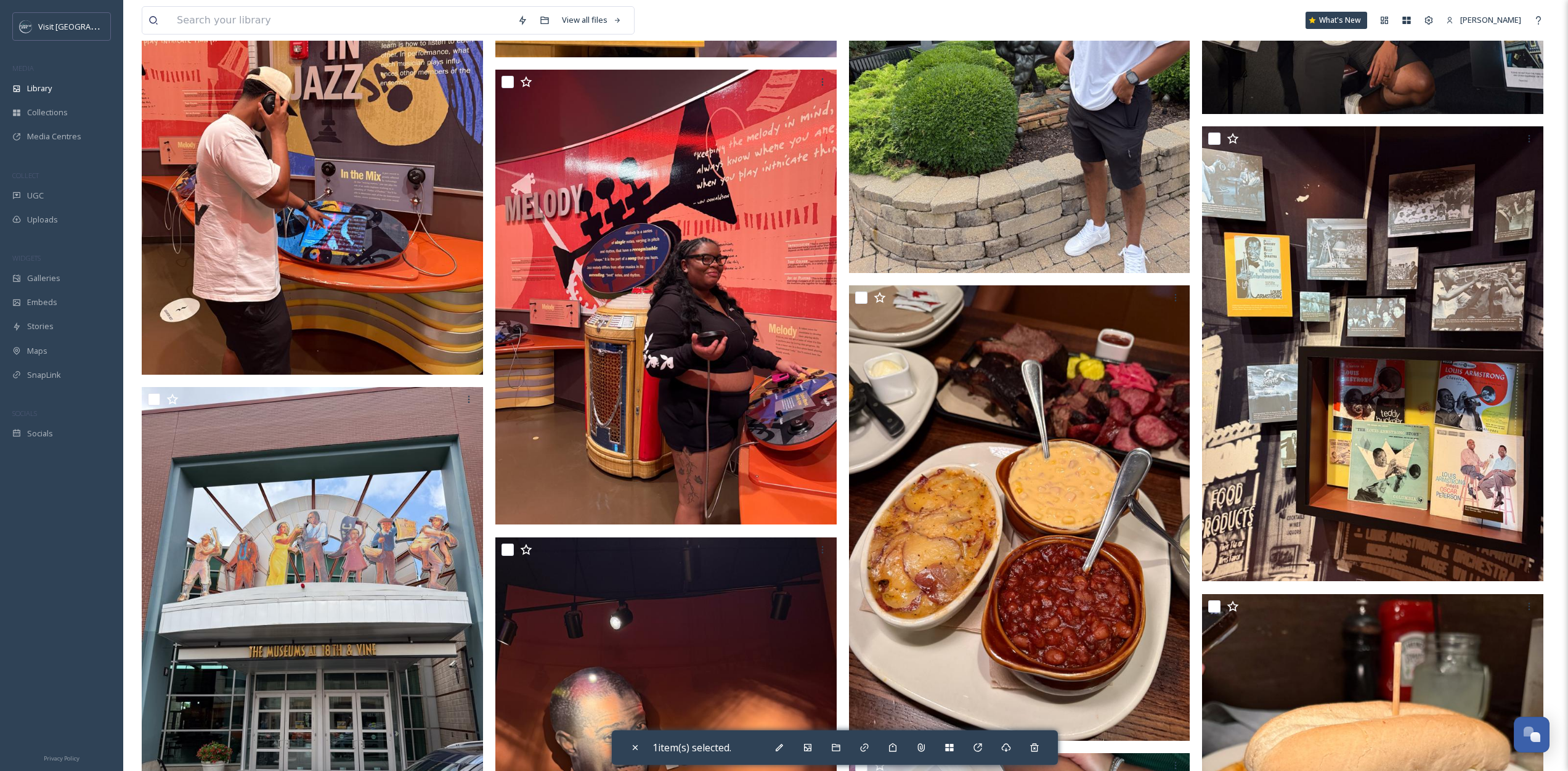
scroll to position [5667, 0]
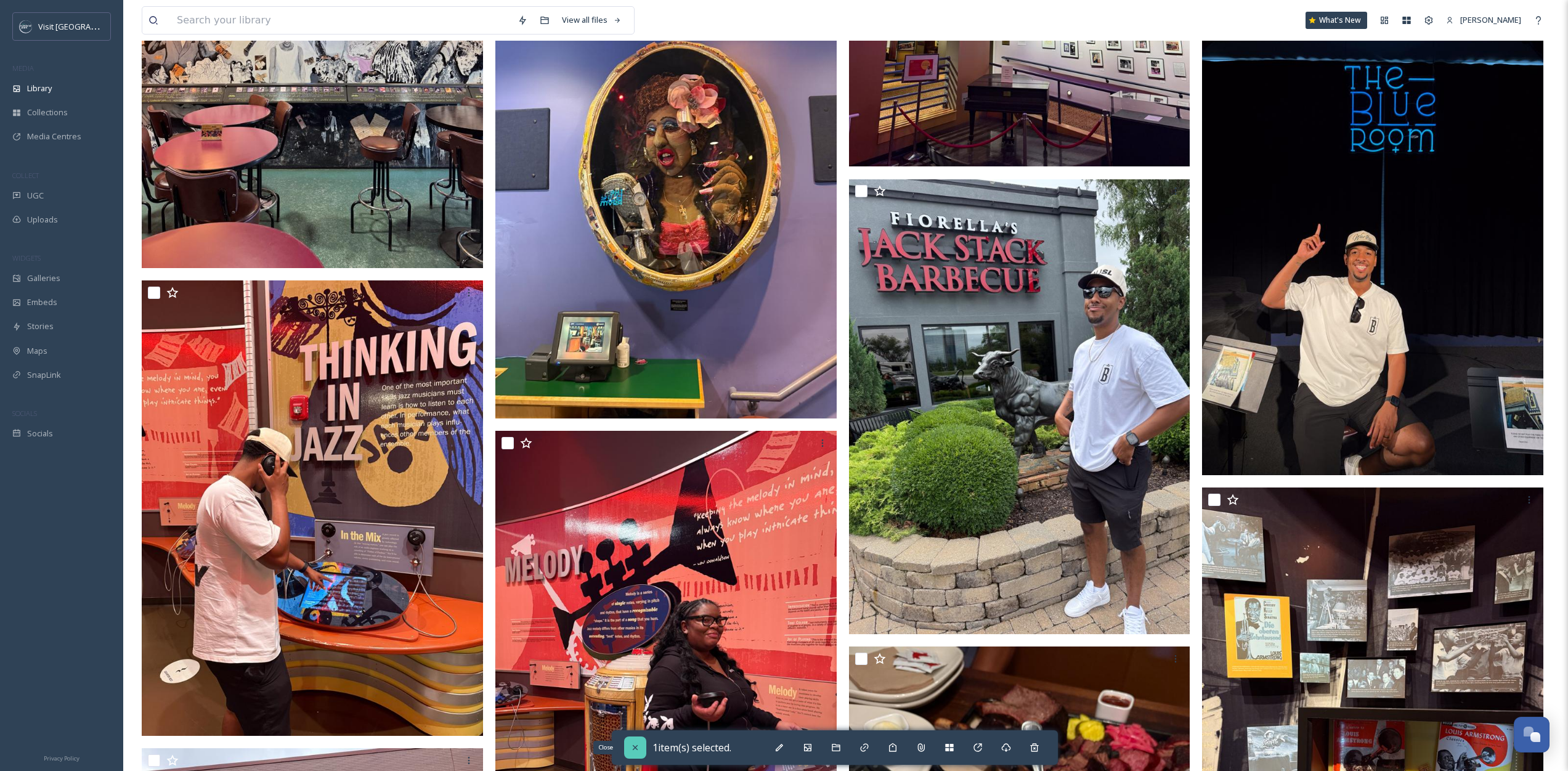
click at [635, 747] on icon at bounding box center [634, 747] width 5 height 5
checkbox input "false"
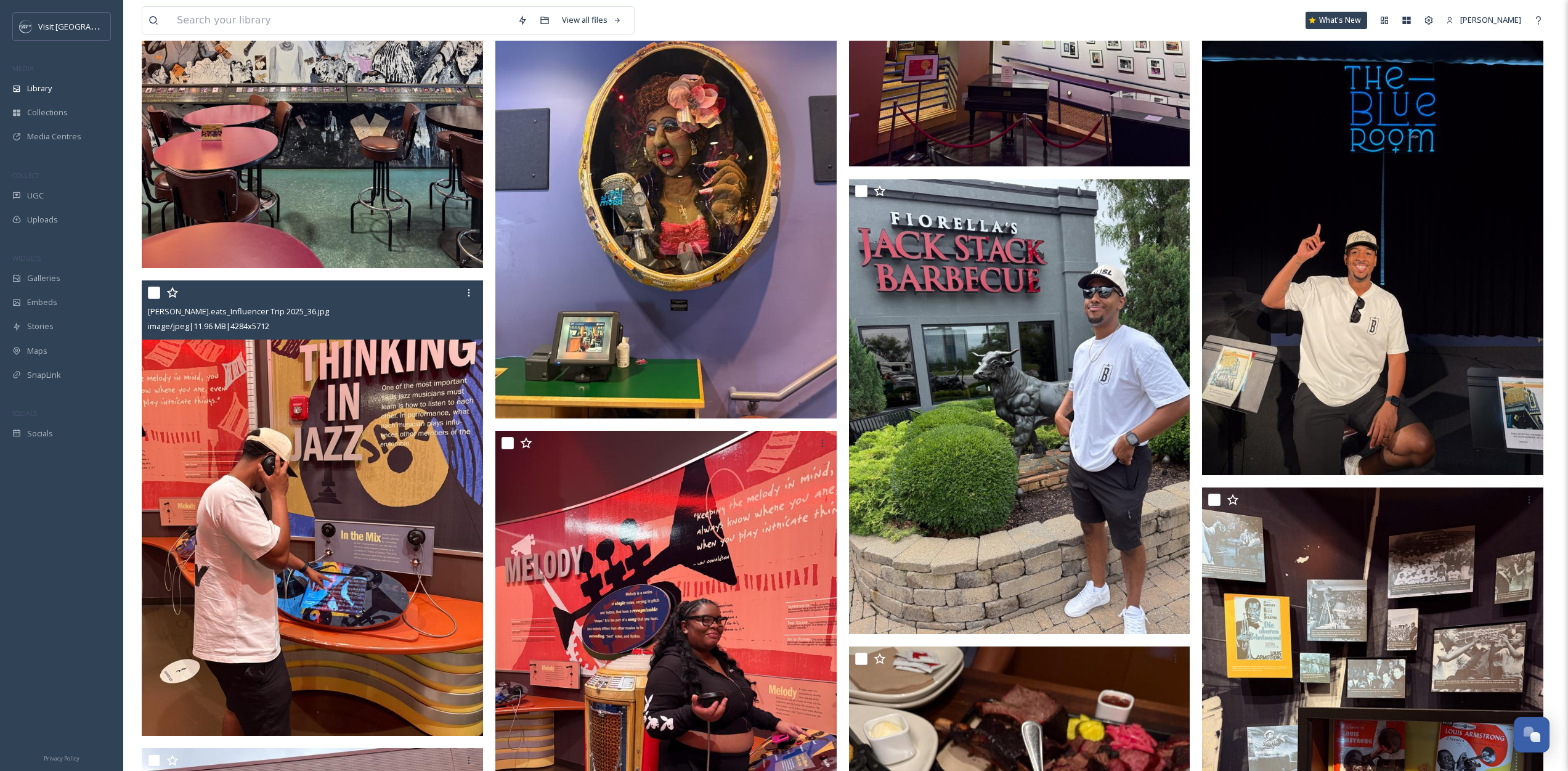
click at [154, 295] on input "checkbox" at bounding box center [154, 292] width 12 height 12
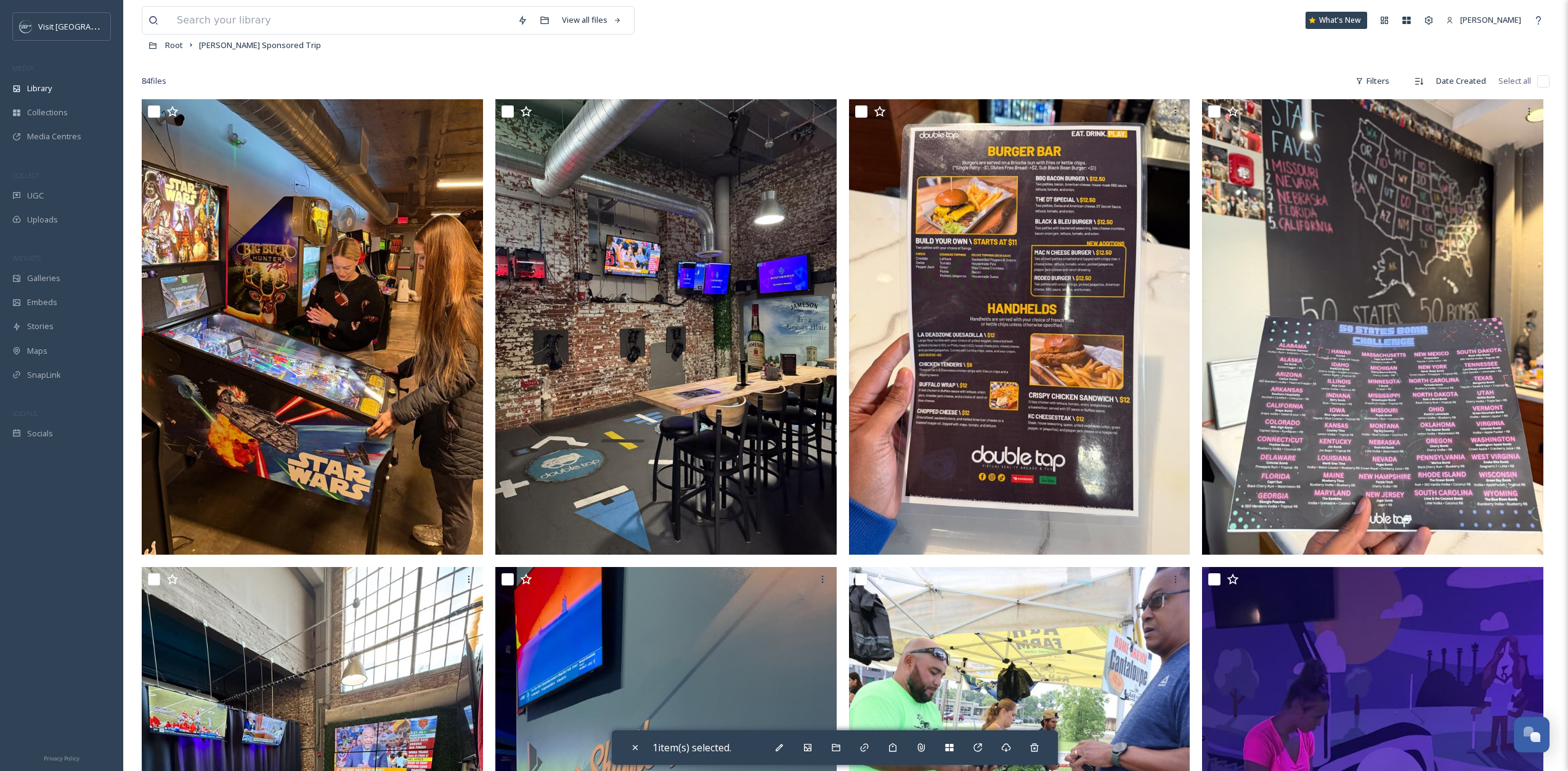
scroll to position [0, 0]
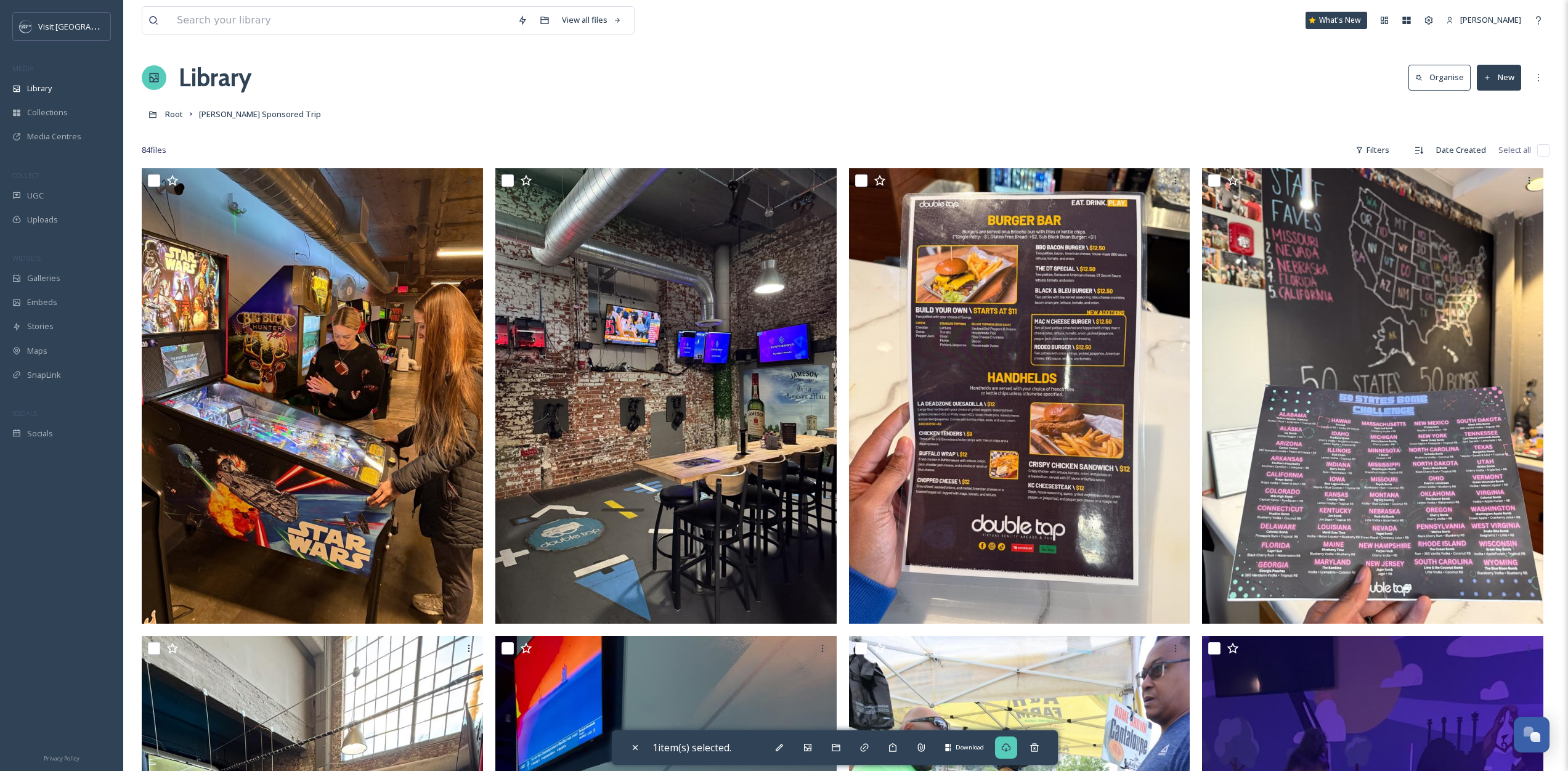
click at [1004, 754] on div "Download" at bounding box center [1006, 747] width 22 height 22
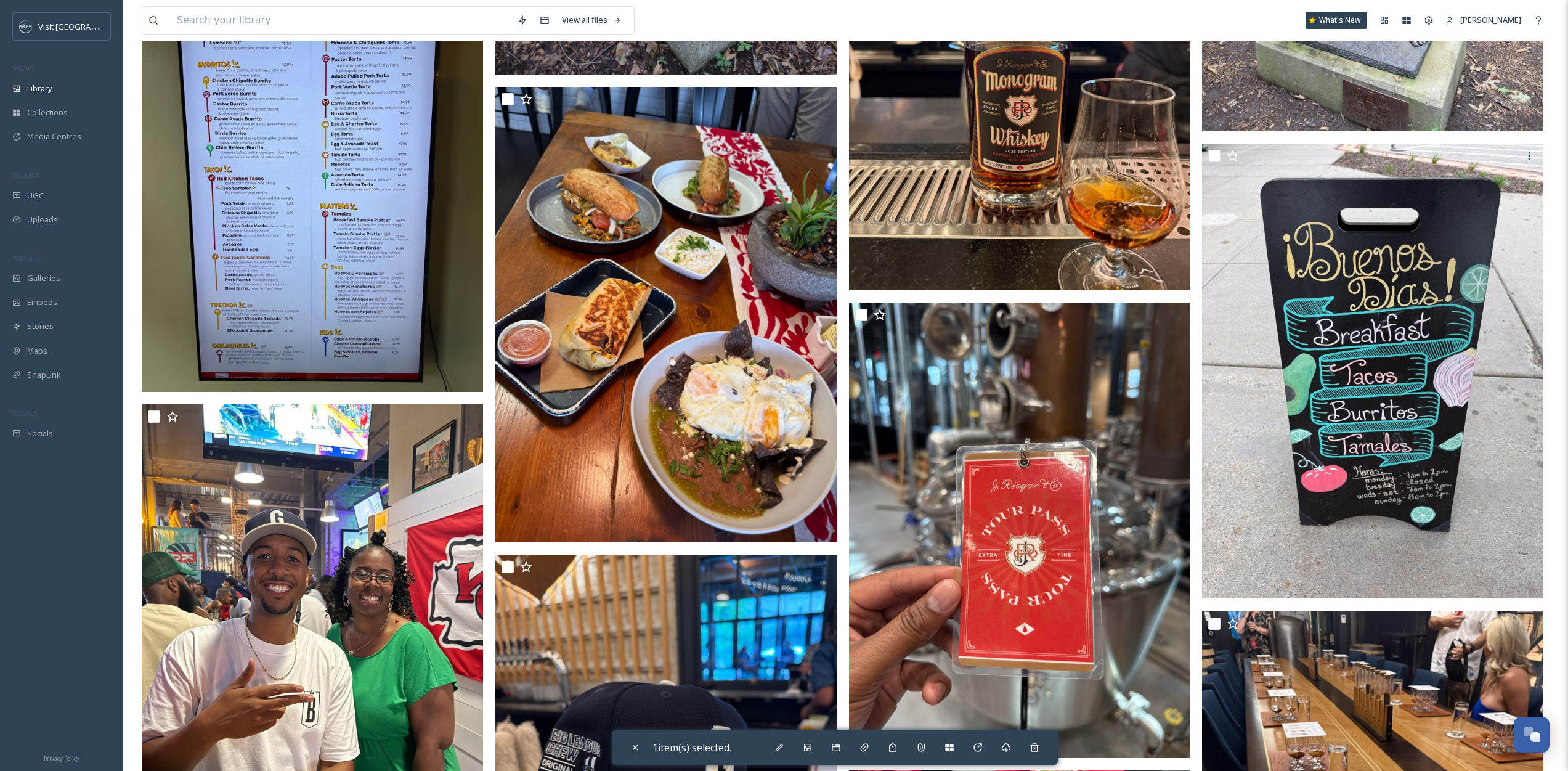
scroll to position [3174, 0]
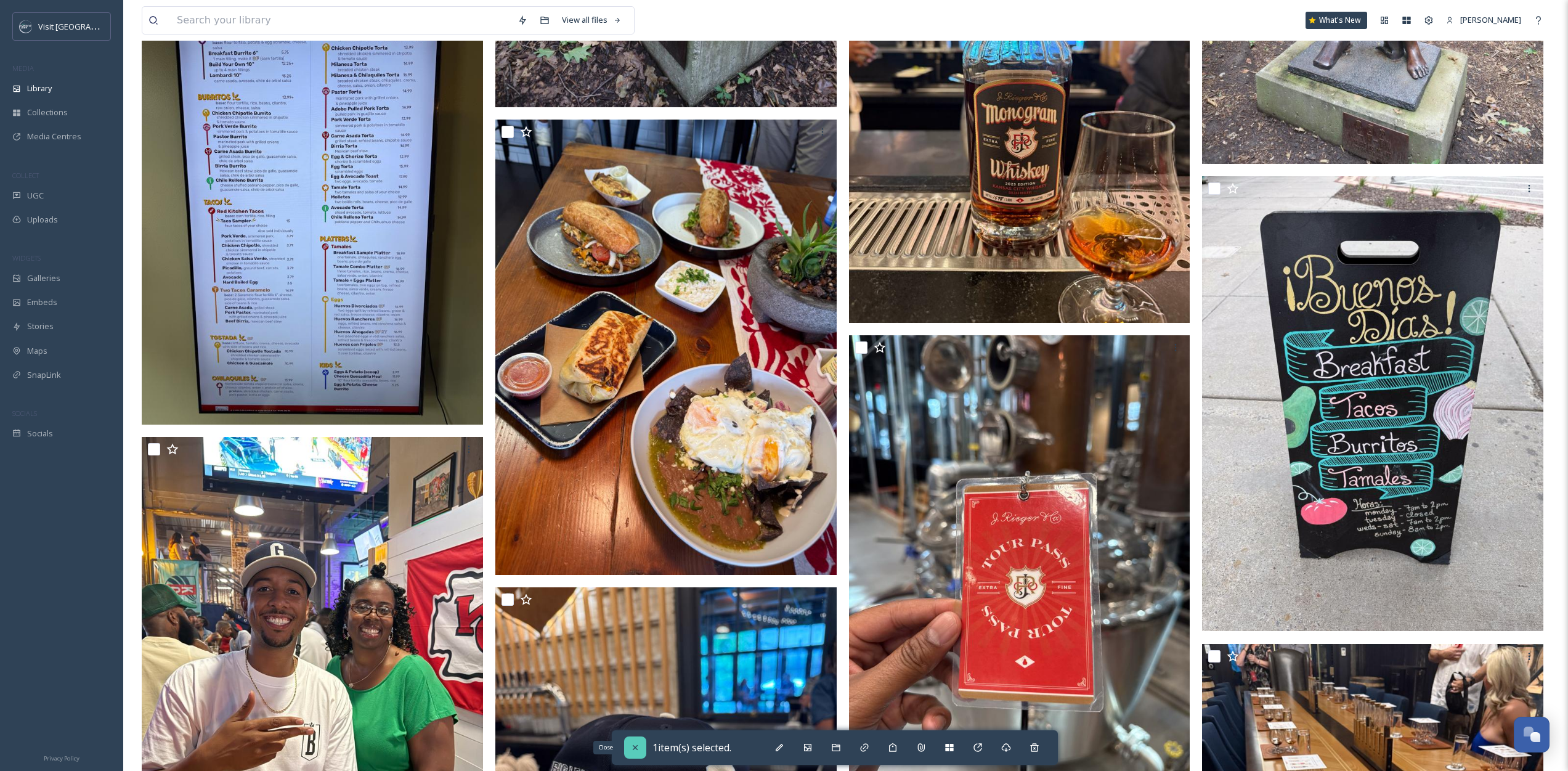
click at [628, 751] on div "Close" at bounding box center [635, 747] width 22 height 22
checkbox input "false"
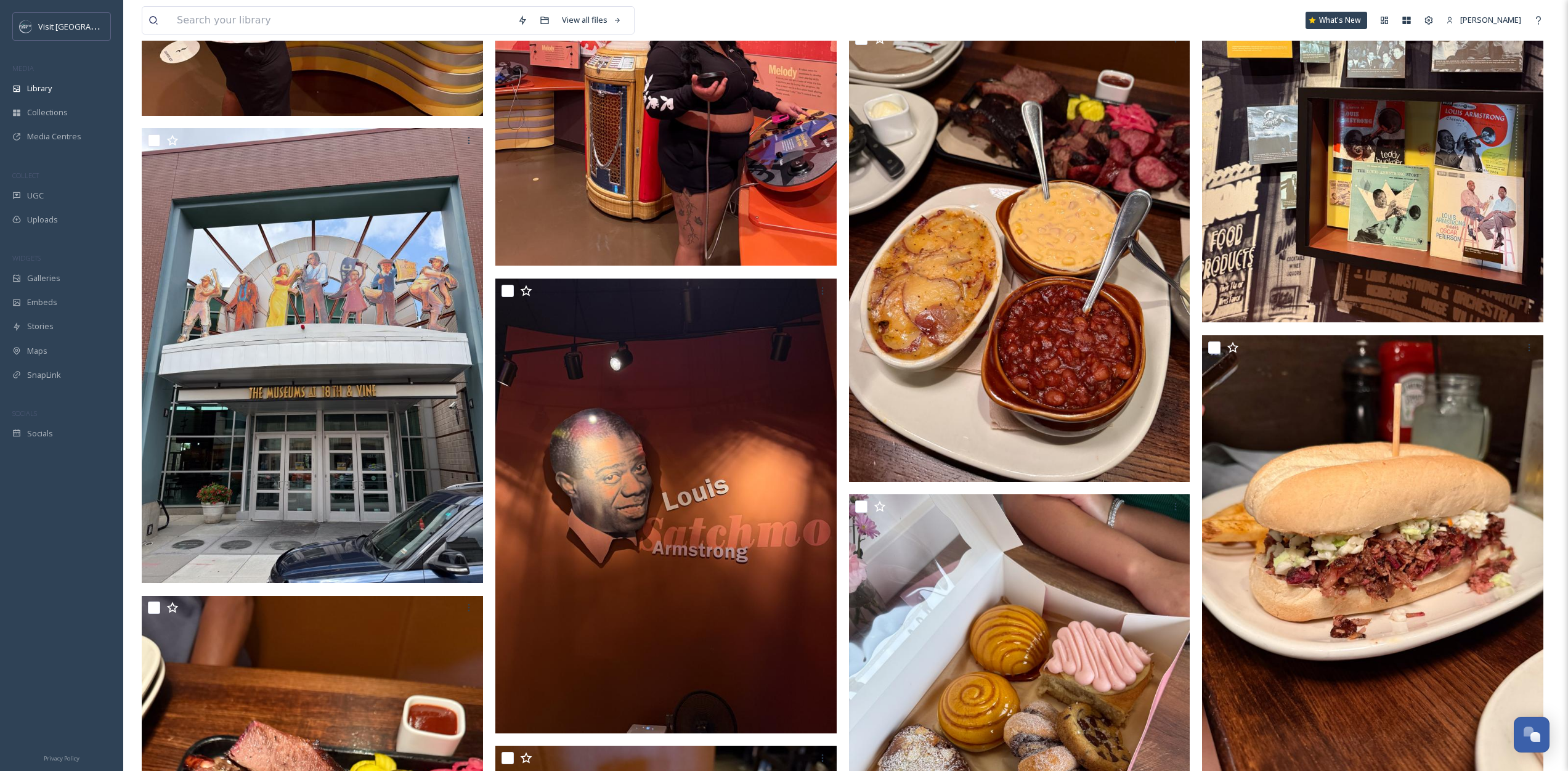
scroll to position [6227, 0]
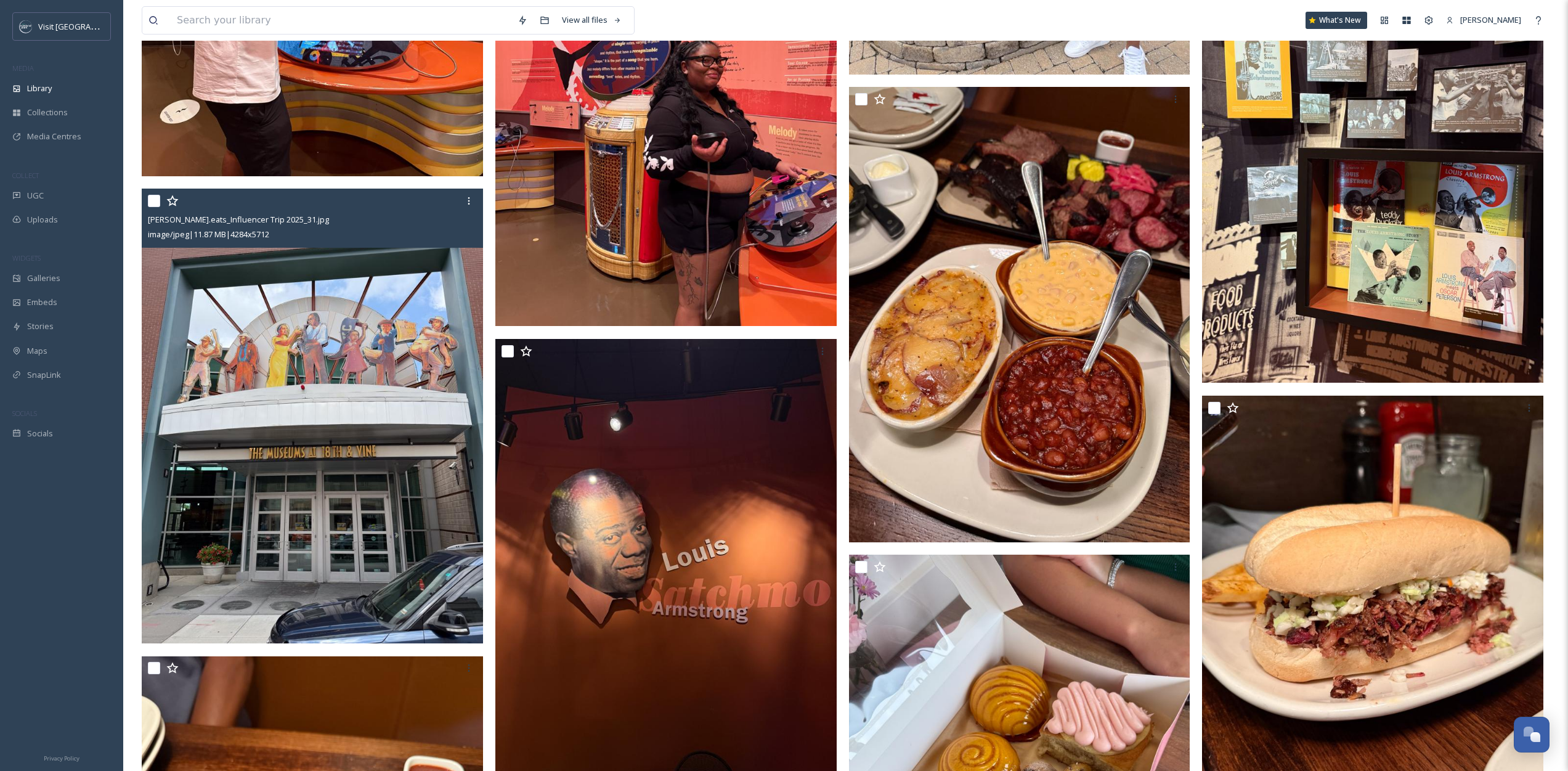
click at [154, 197] on input "checkbox" at bounding box center [154, 201] width 12 height 12
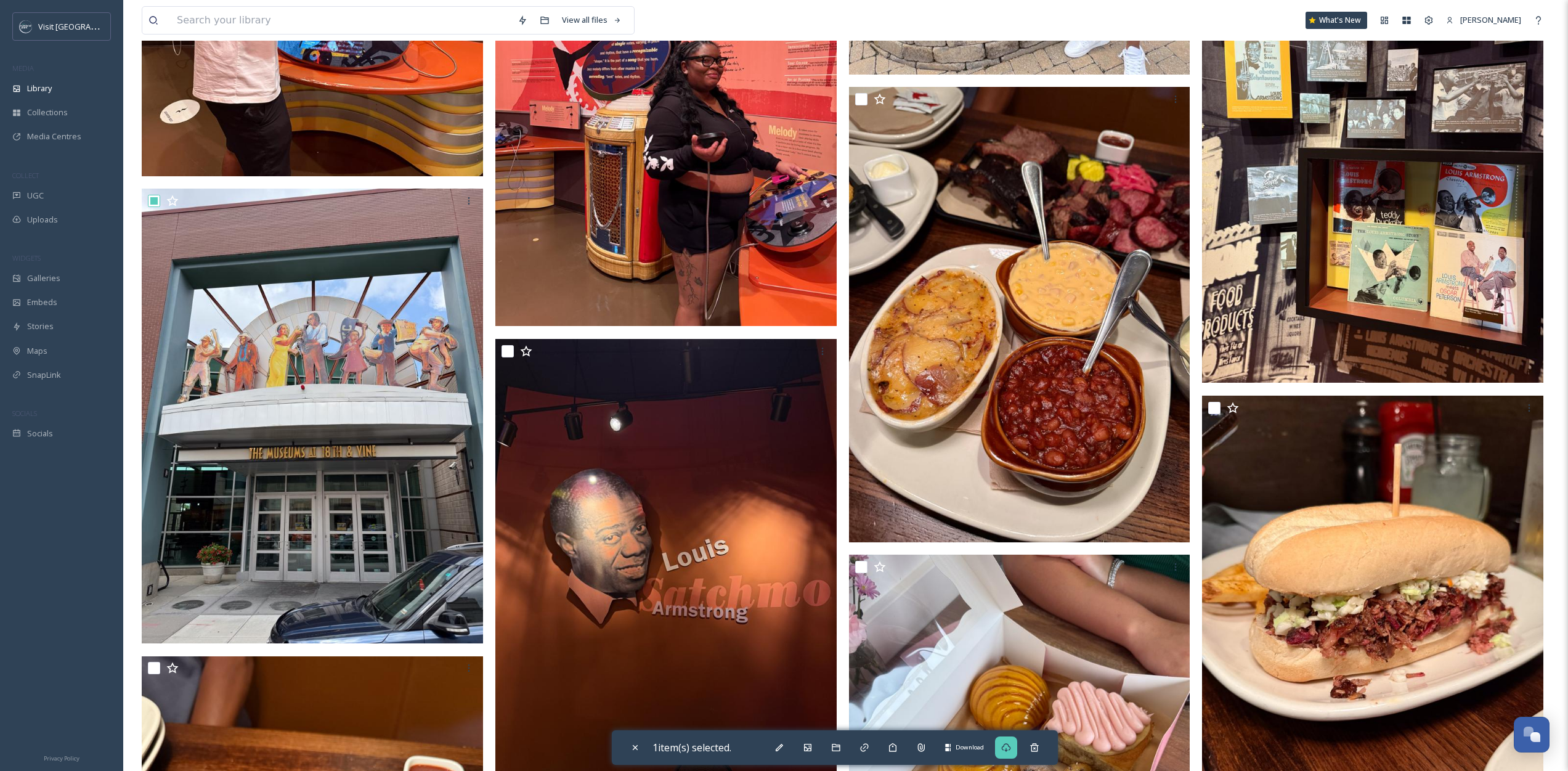
click at [1011, 747] on icon at bounding box center [1006, 747] width 10 height 10
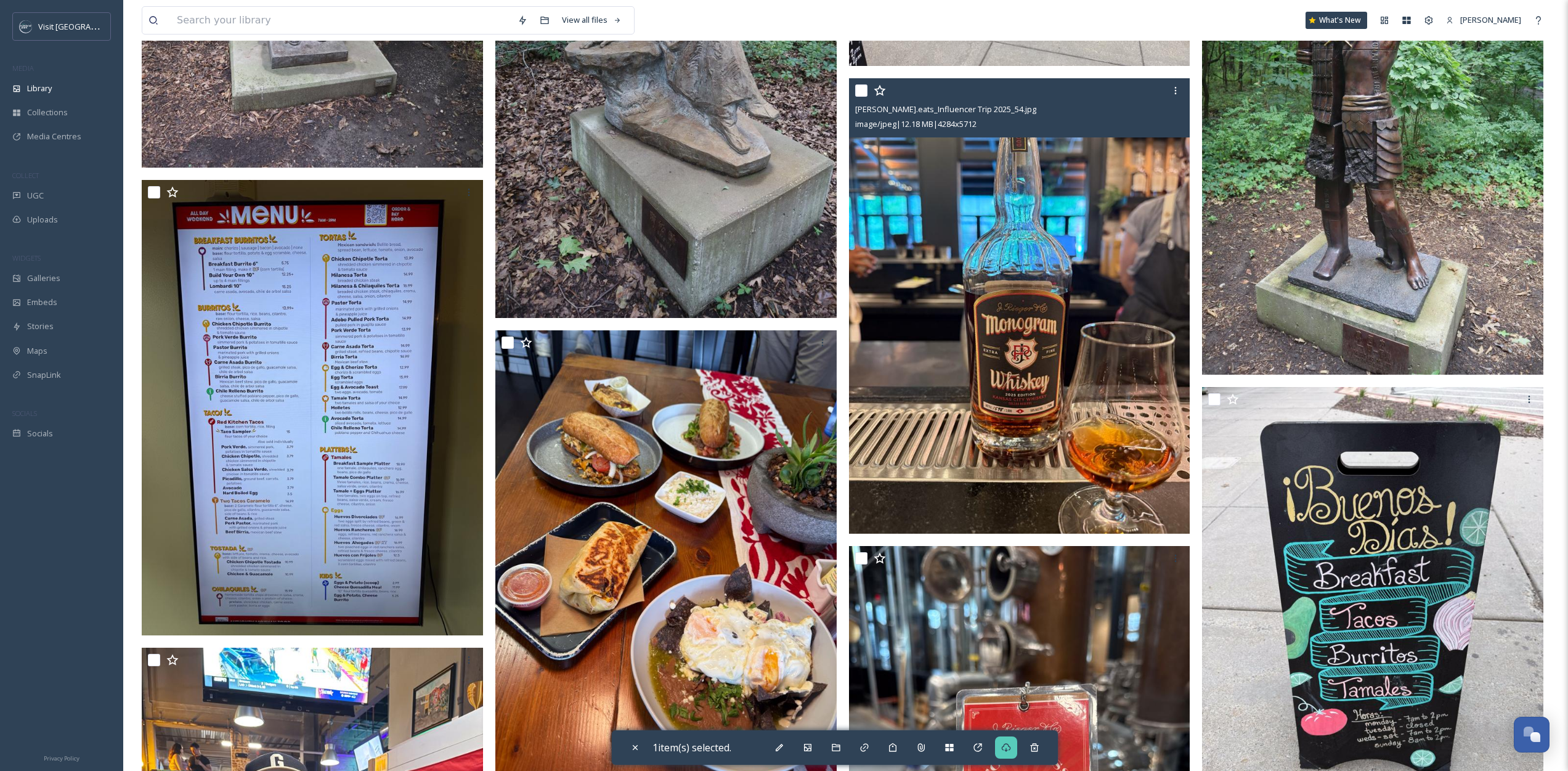
scroll to position [2899, 0]
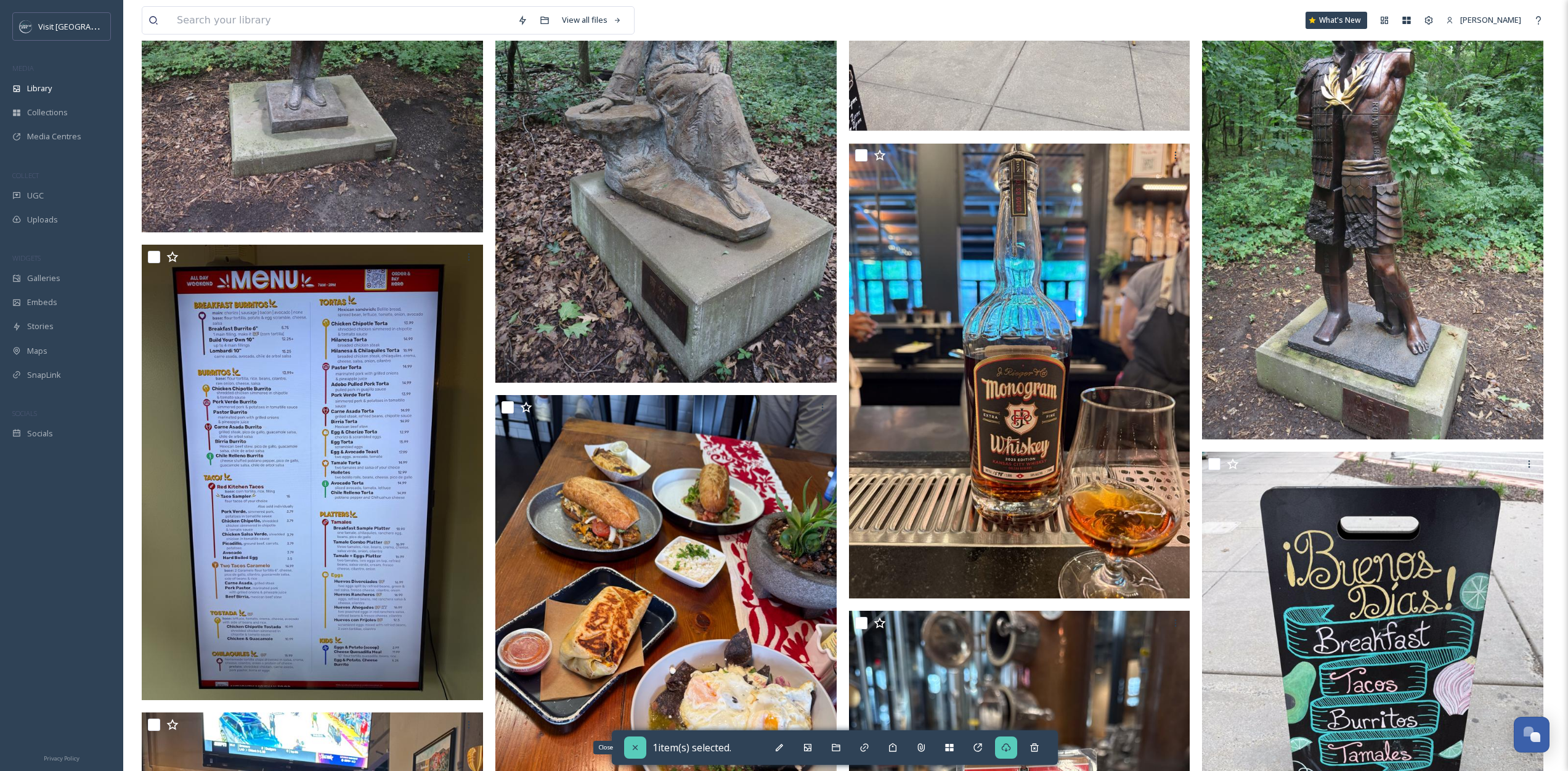
click at [639, 745] on icon at bounding box center [635, 747] width 10 height 10
checkbox input "false"
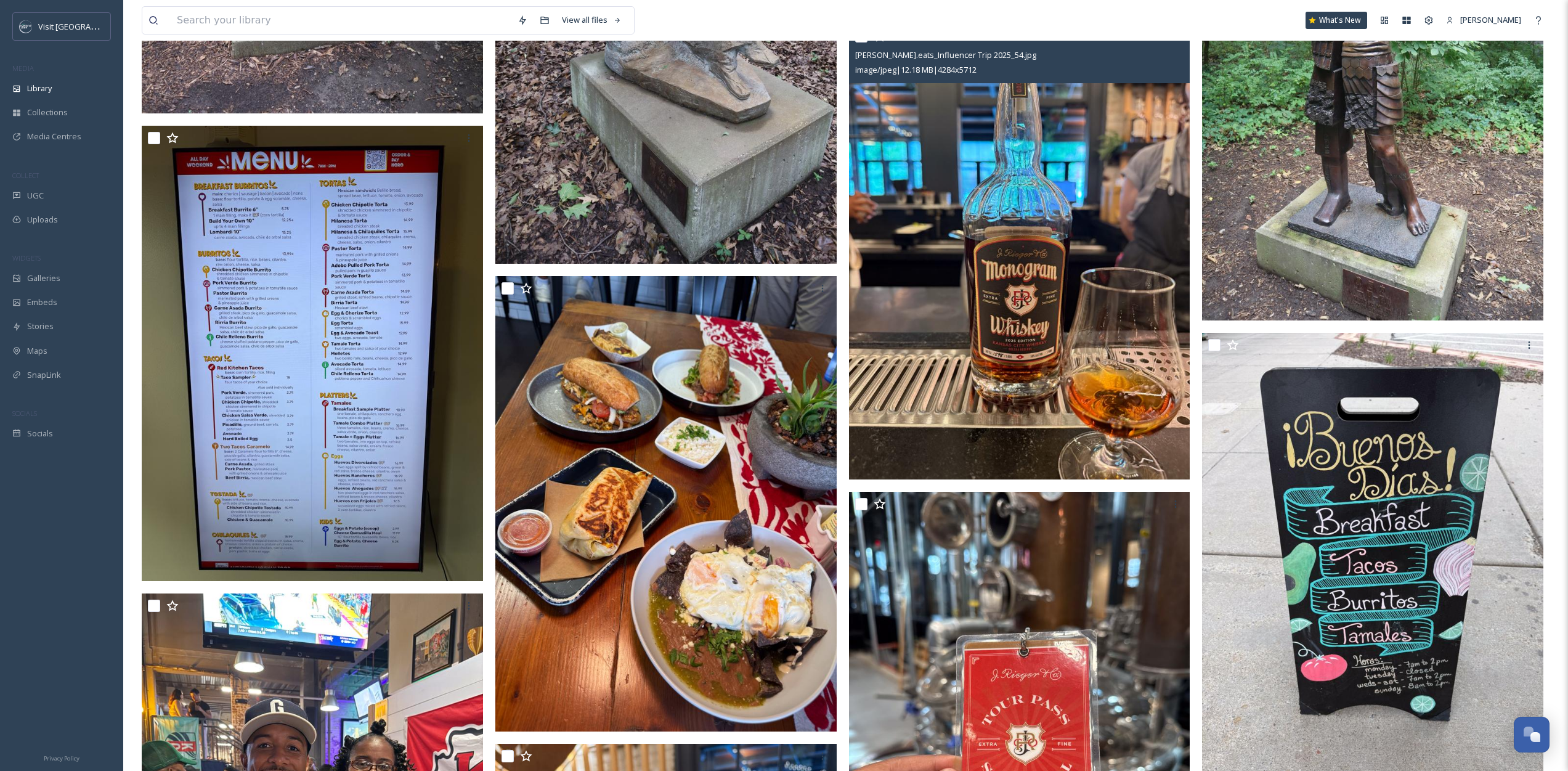
scroll to position [2887, 0]
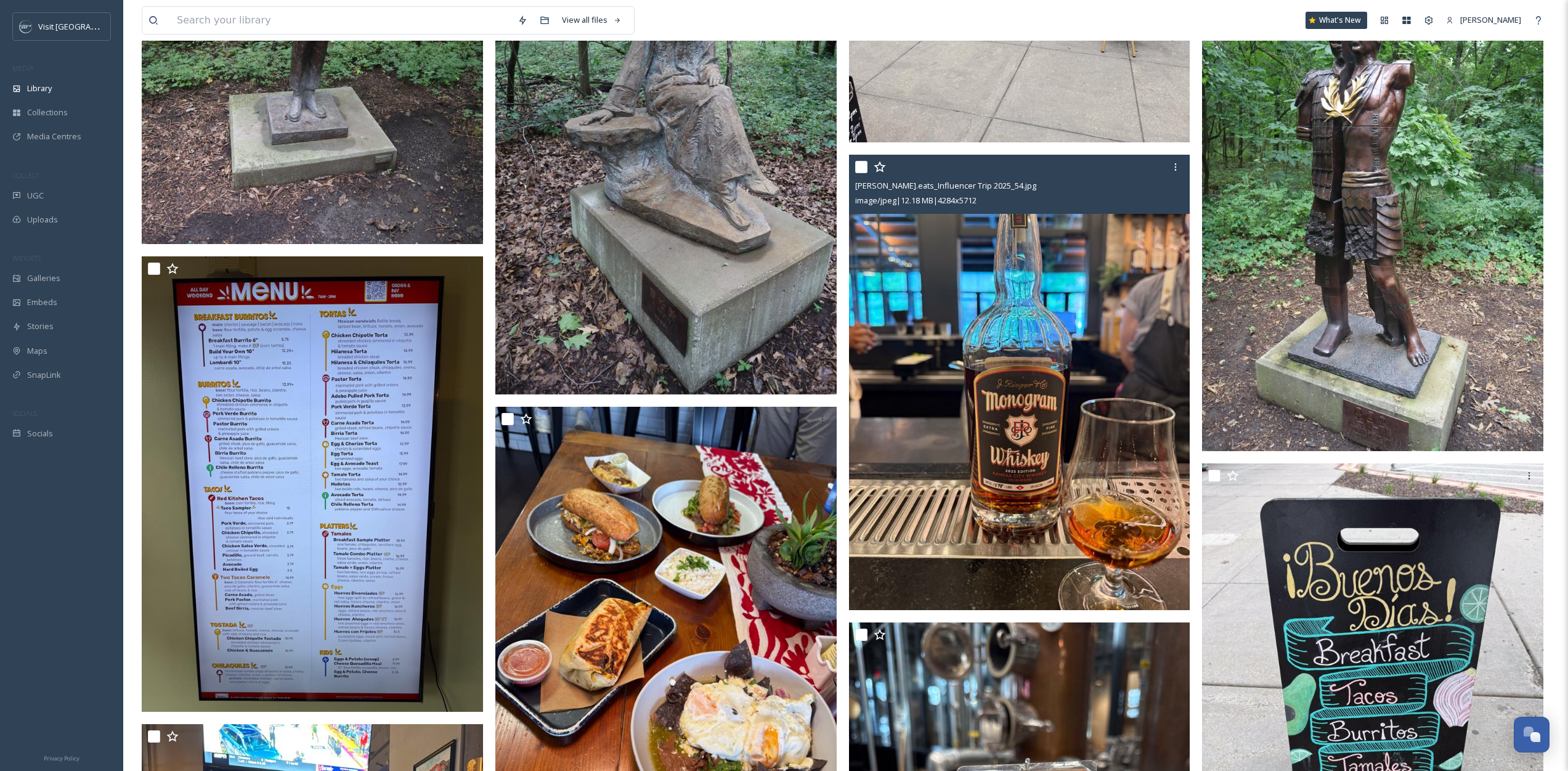
click at [865, 163] on input "checkbox" at bounding box center [862, 167] width 12 height 12
checkbox input "true"
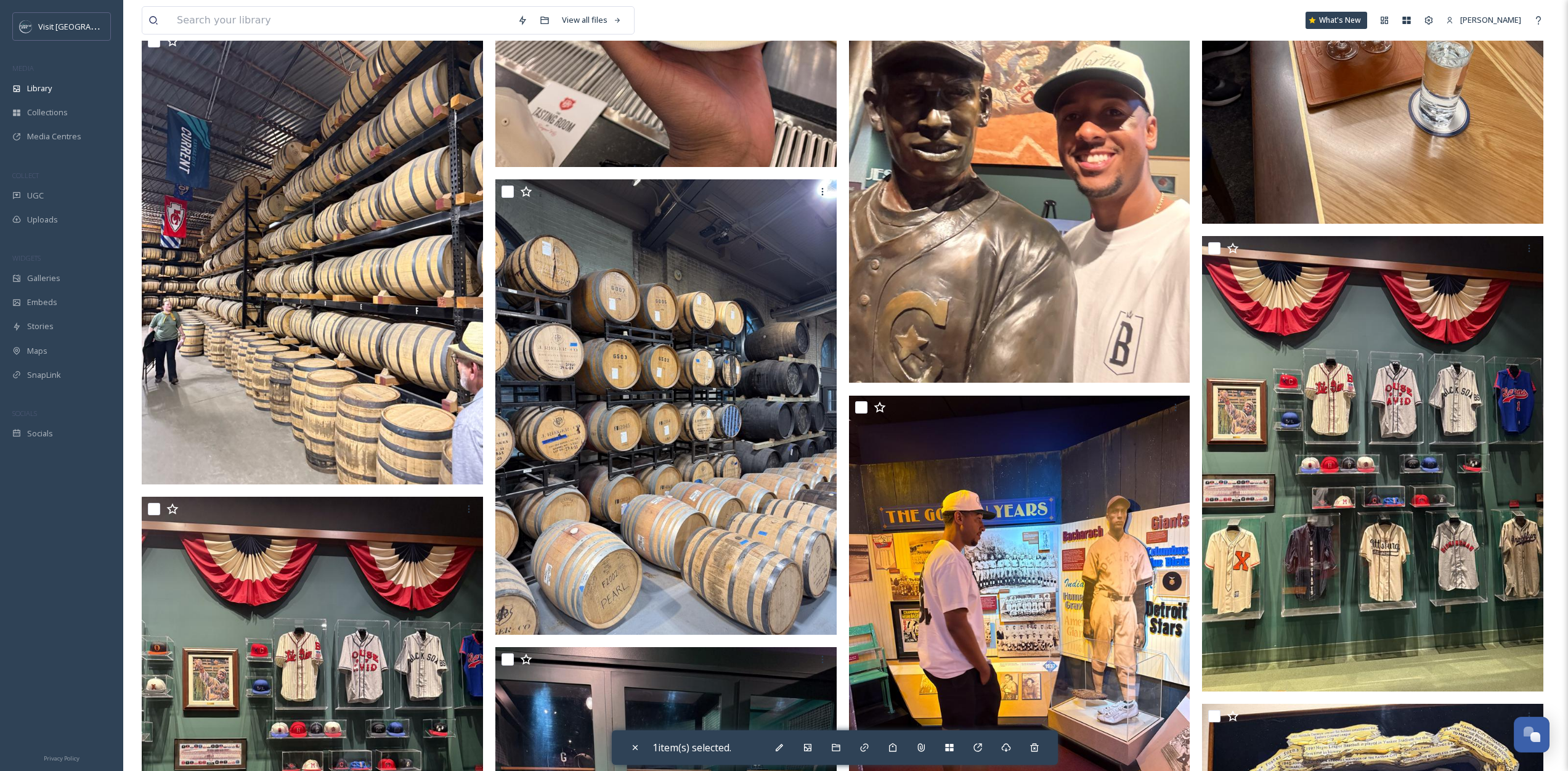
scroll to position [4127, 0]
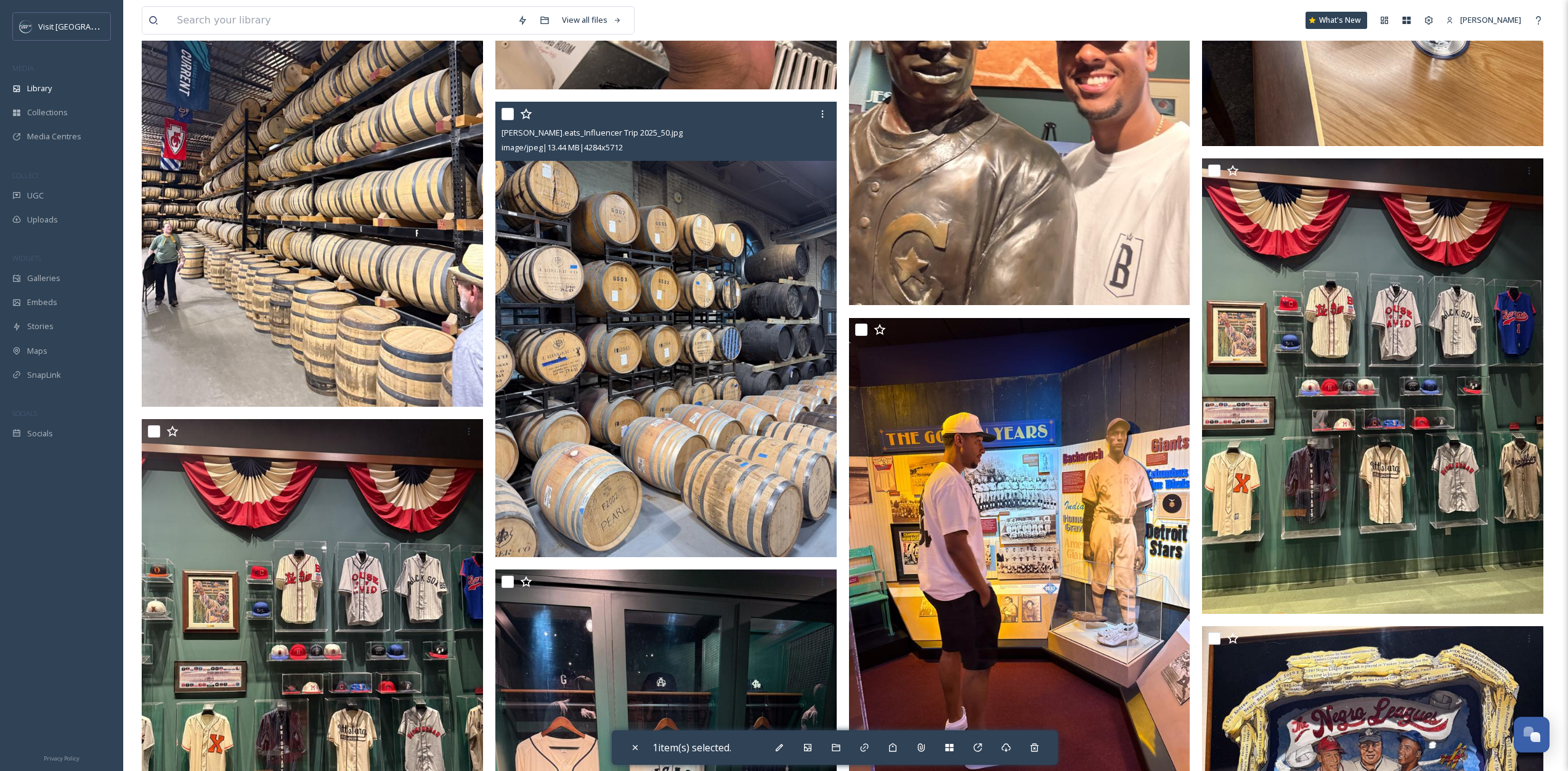
click at [511, 119] on input "checkbox" at bounding box center [508, 114] width 12 height 12
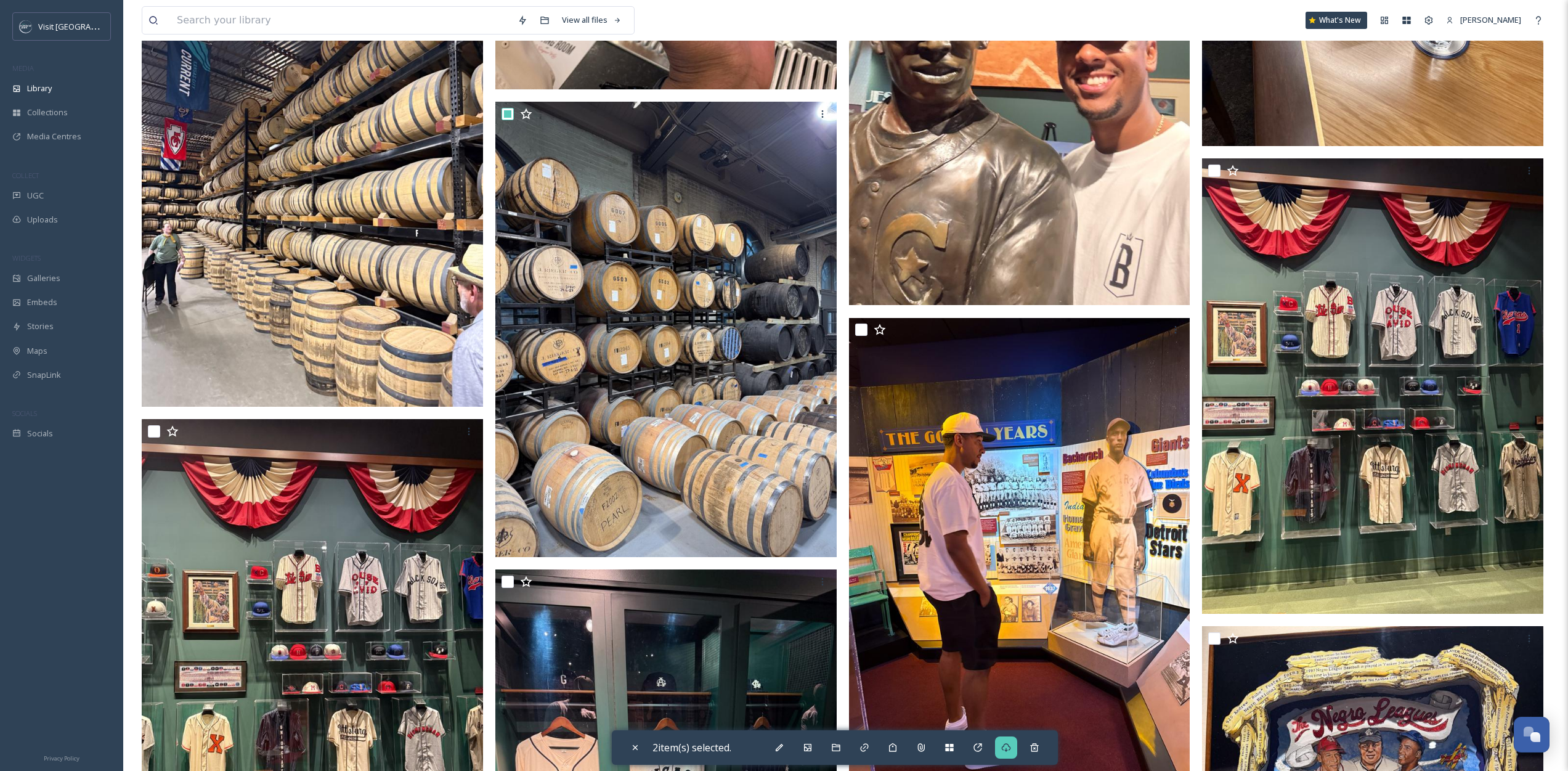
click at [1011, 750] on icon at bounding box center [1006, 747] width 10 height 10
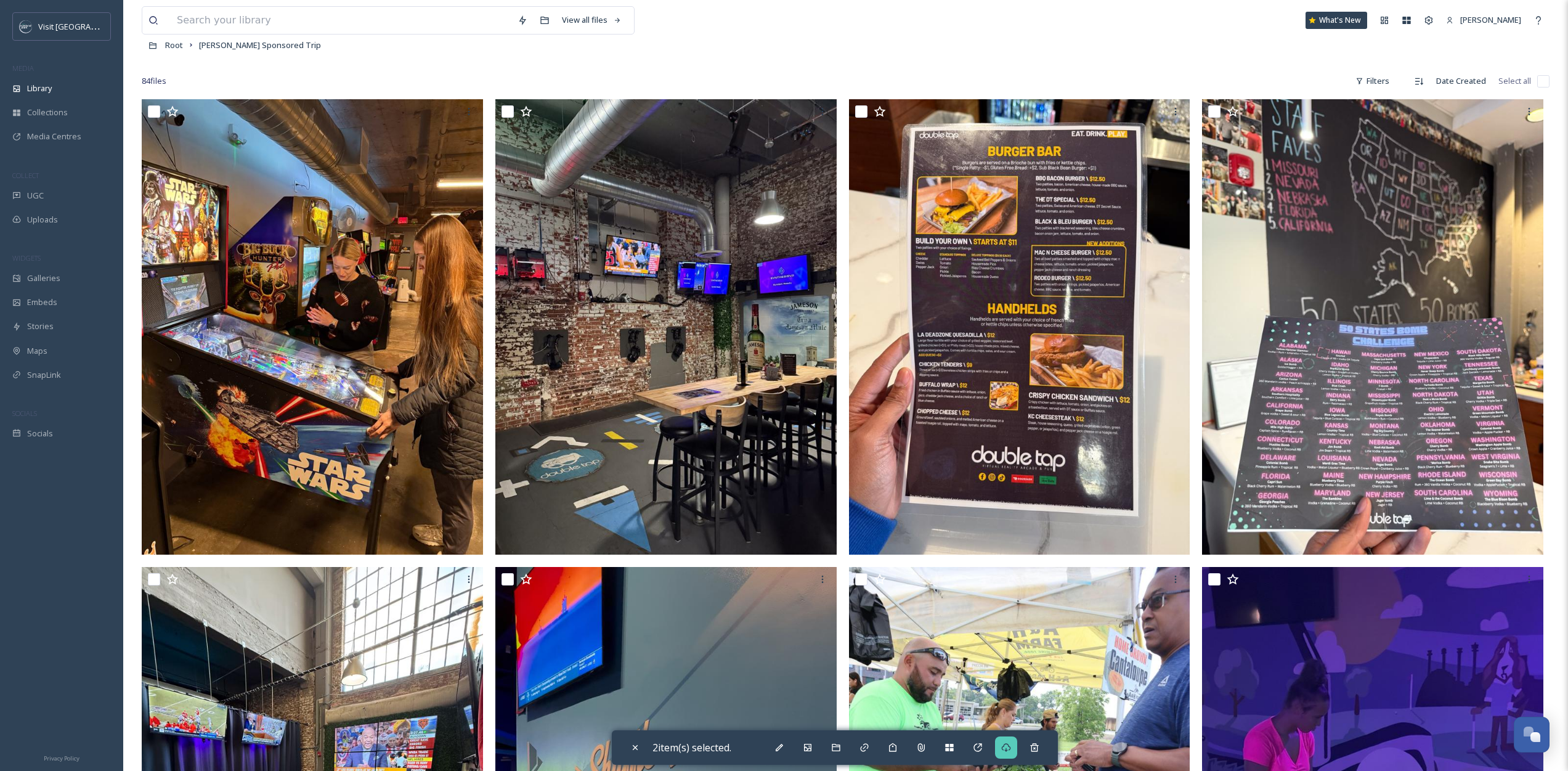
scroll to position [0, 0]
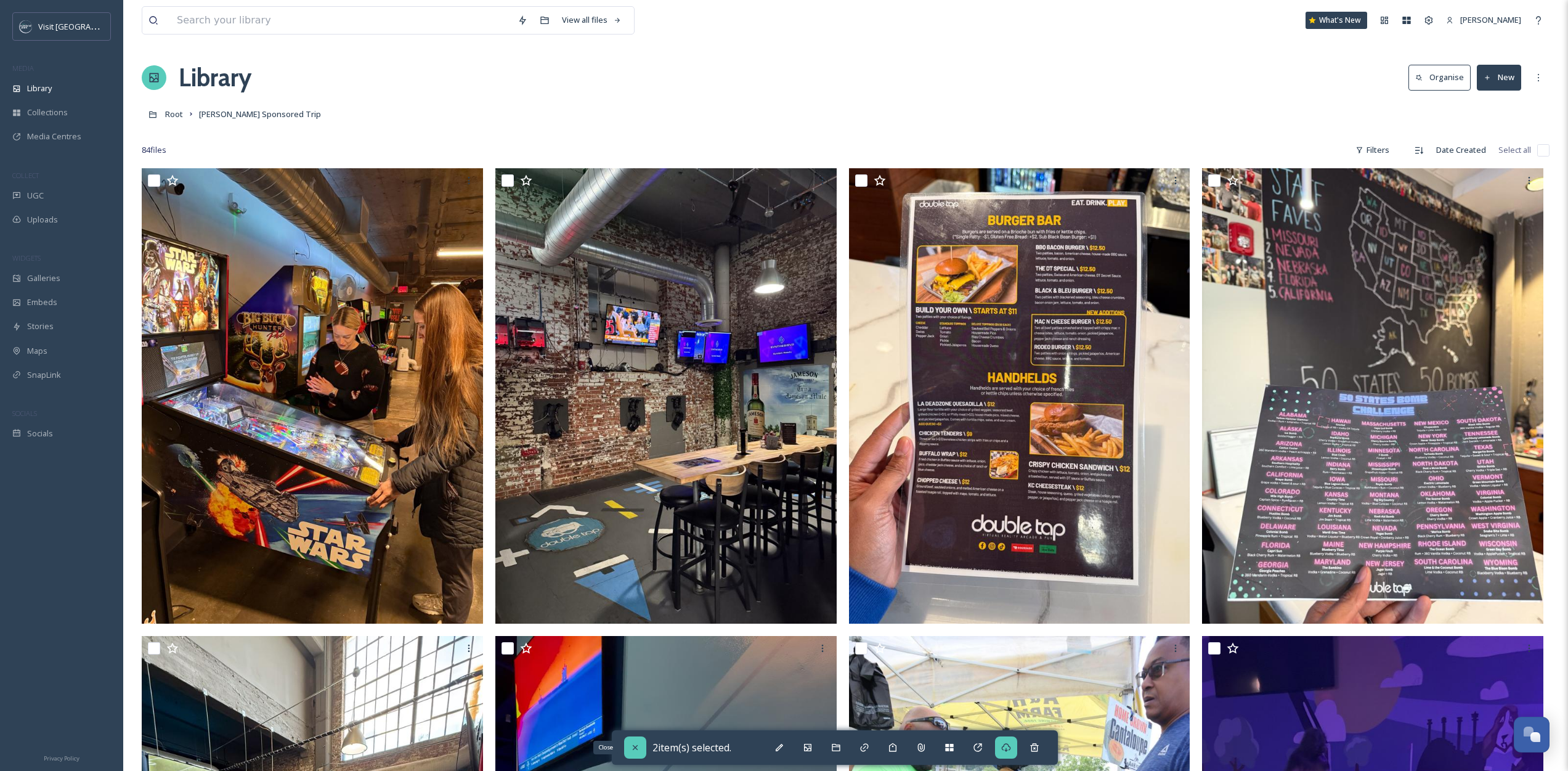
click at [640, 748] on icon at bounding box center [635, 747] width 10 height 10
checkbox input "false"
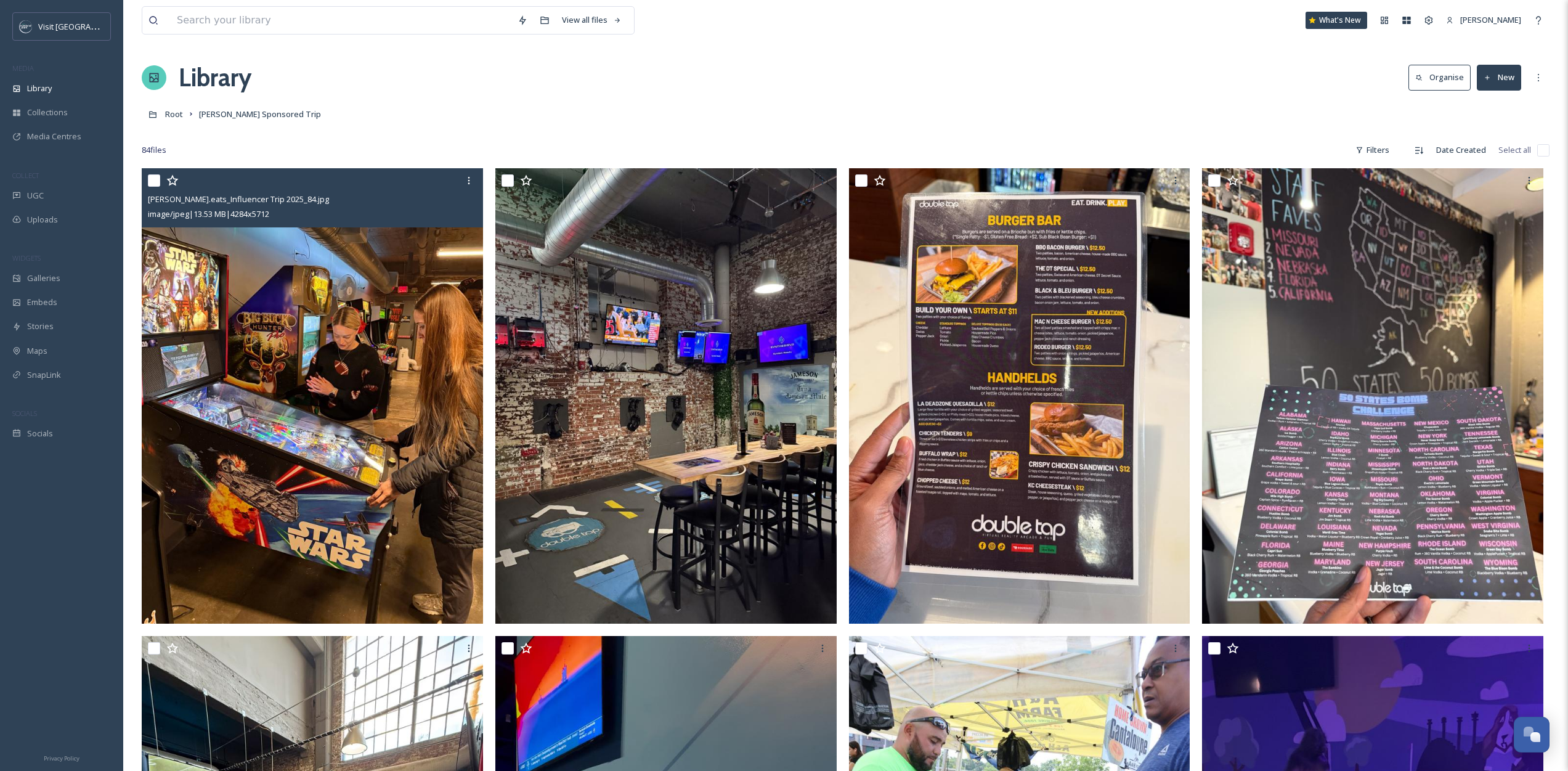
click at [151, 181] on input "checkbox" at bounding box center [154, 181] width 12 height 12
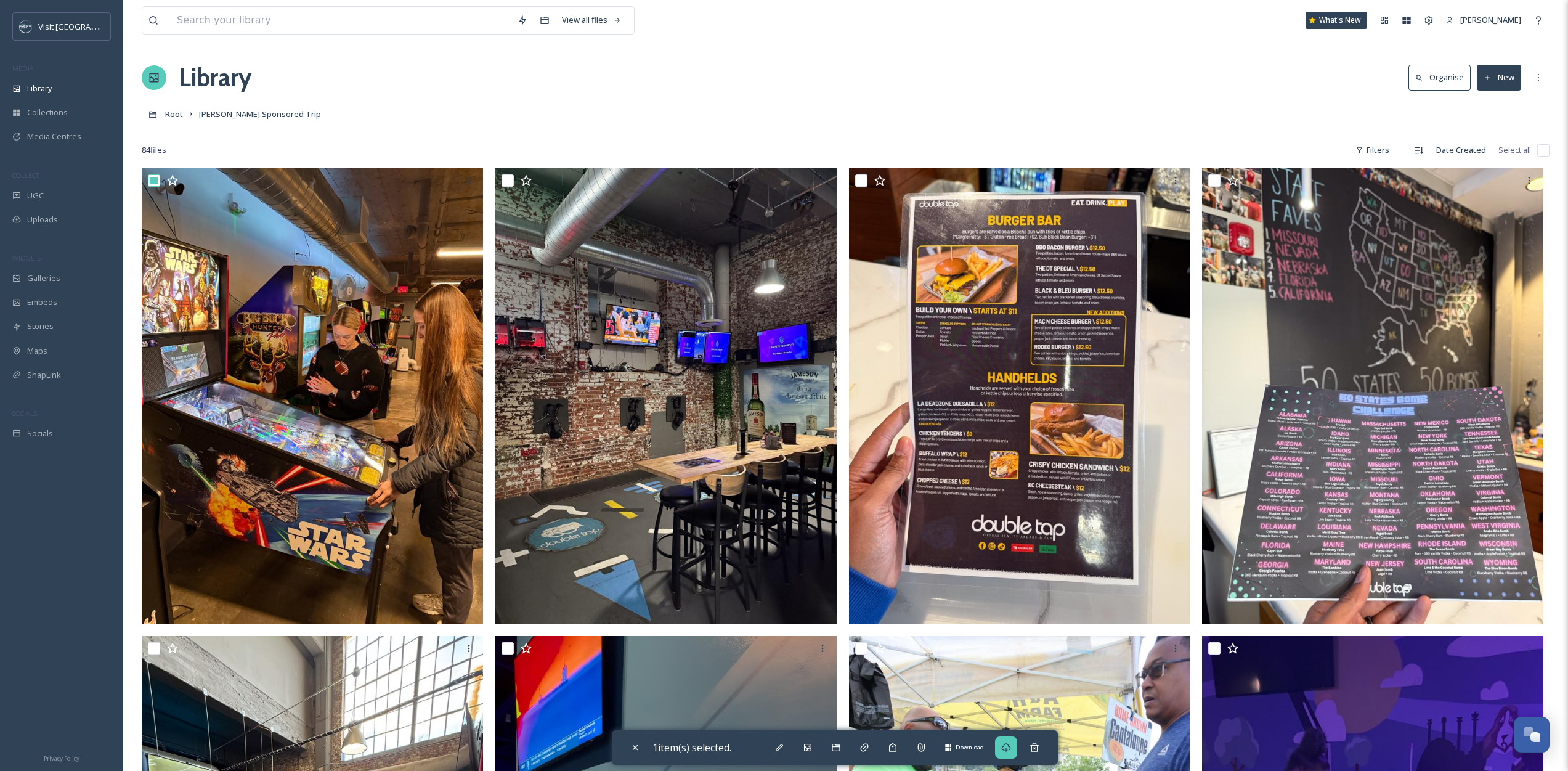
click at [1005, 745] on icon at bounding box center [1006, 747] width 10 height 10
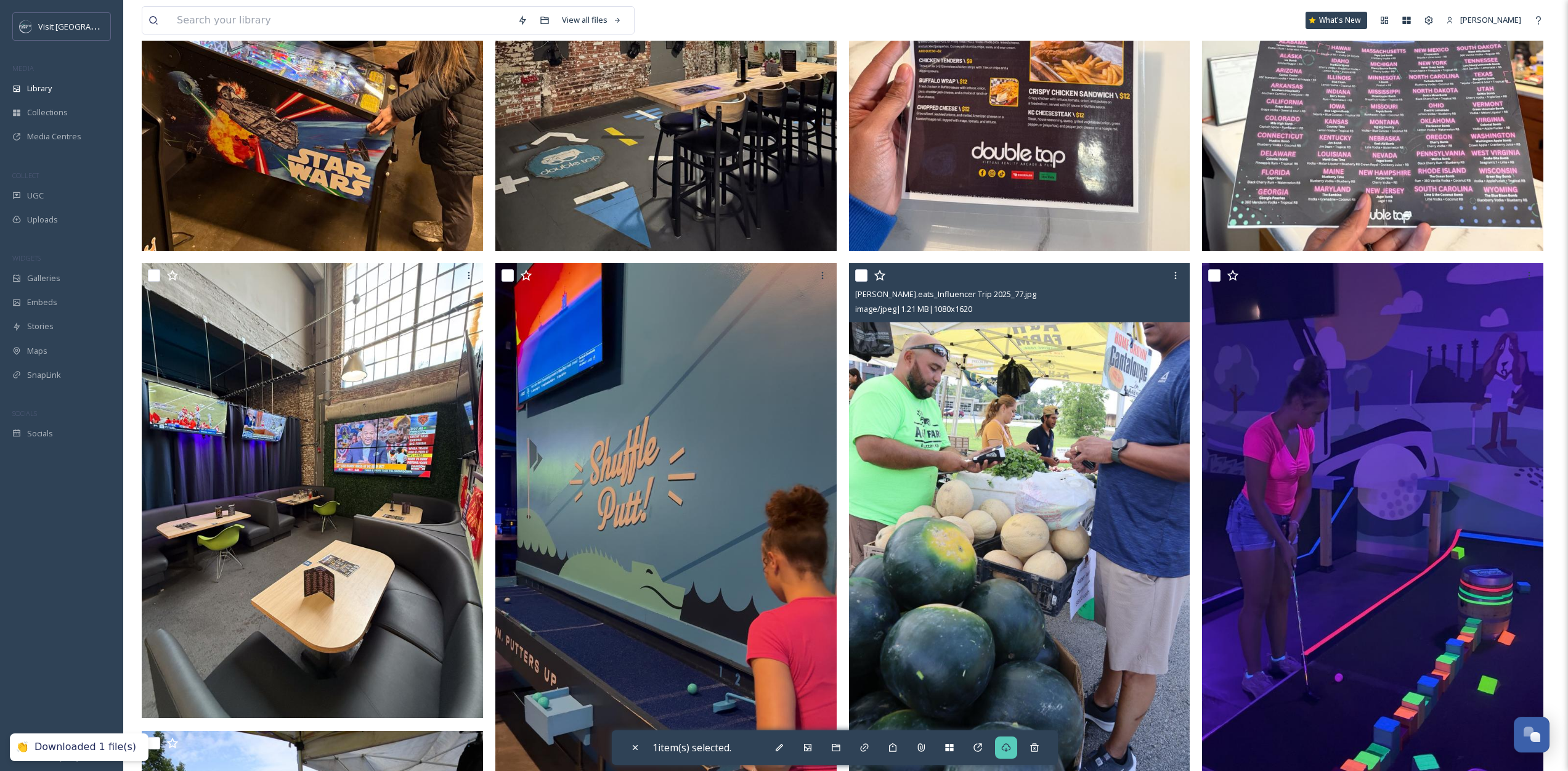
scroll to position [390, 0]
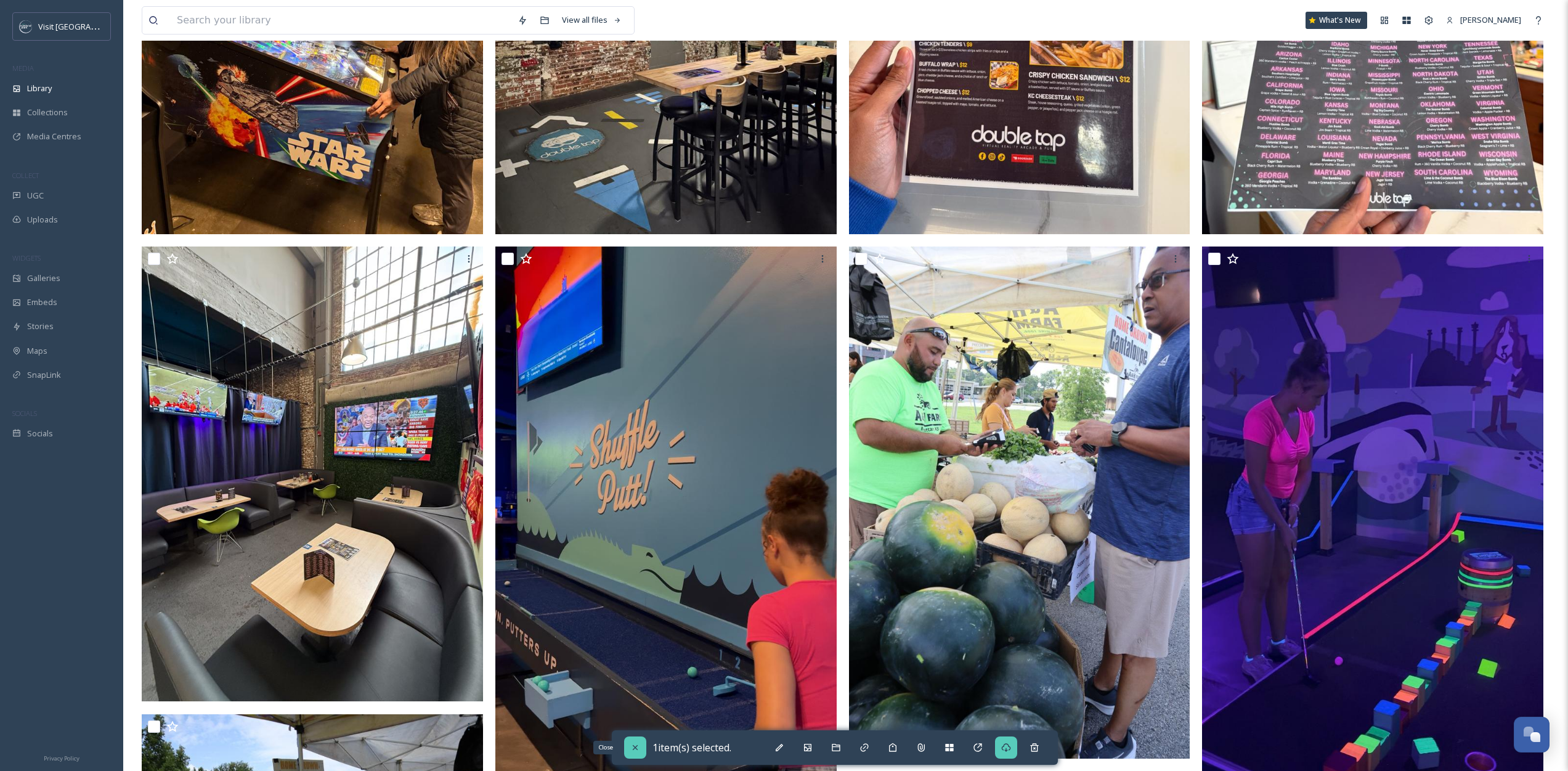
click at [632, 745] on icon at bounding box center [635, 747] width 10 height 10
checkbox input "false"
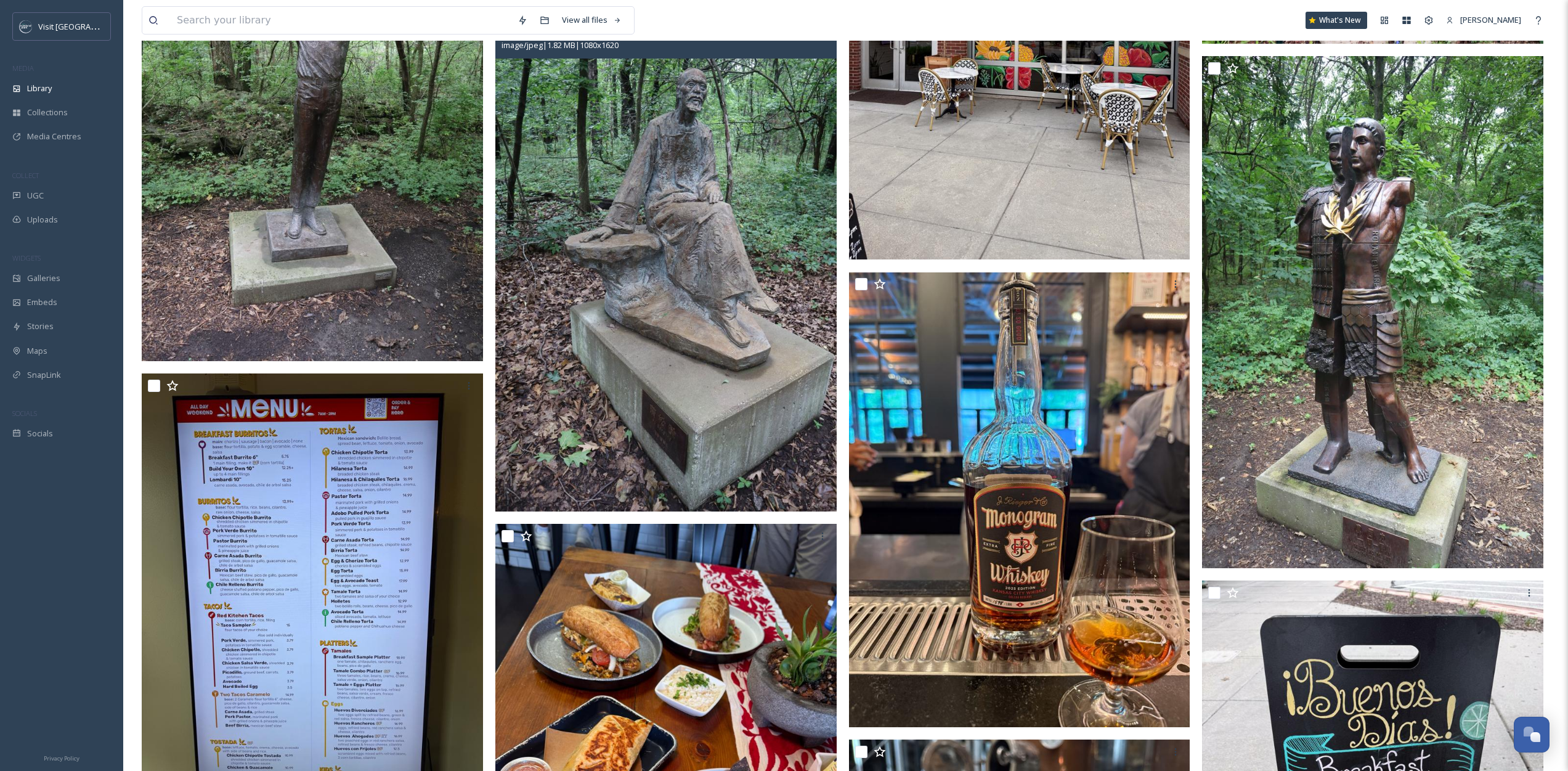
scroll to position [2773, 0]
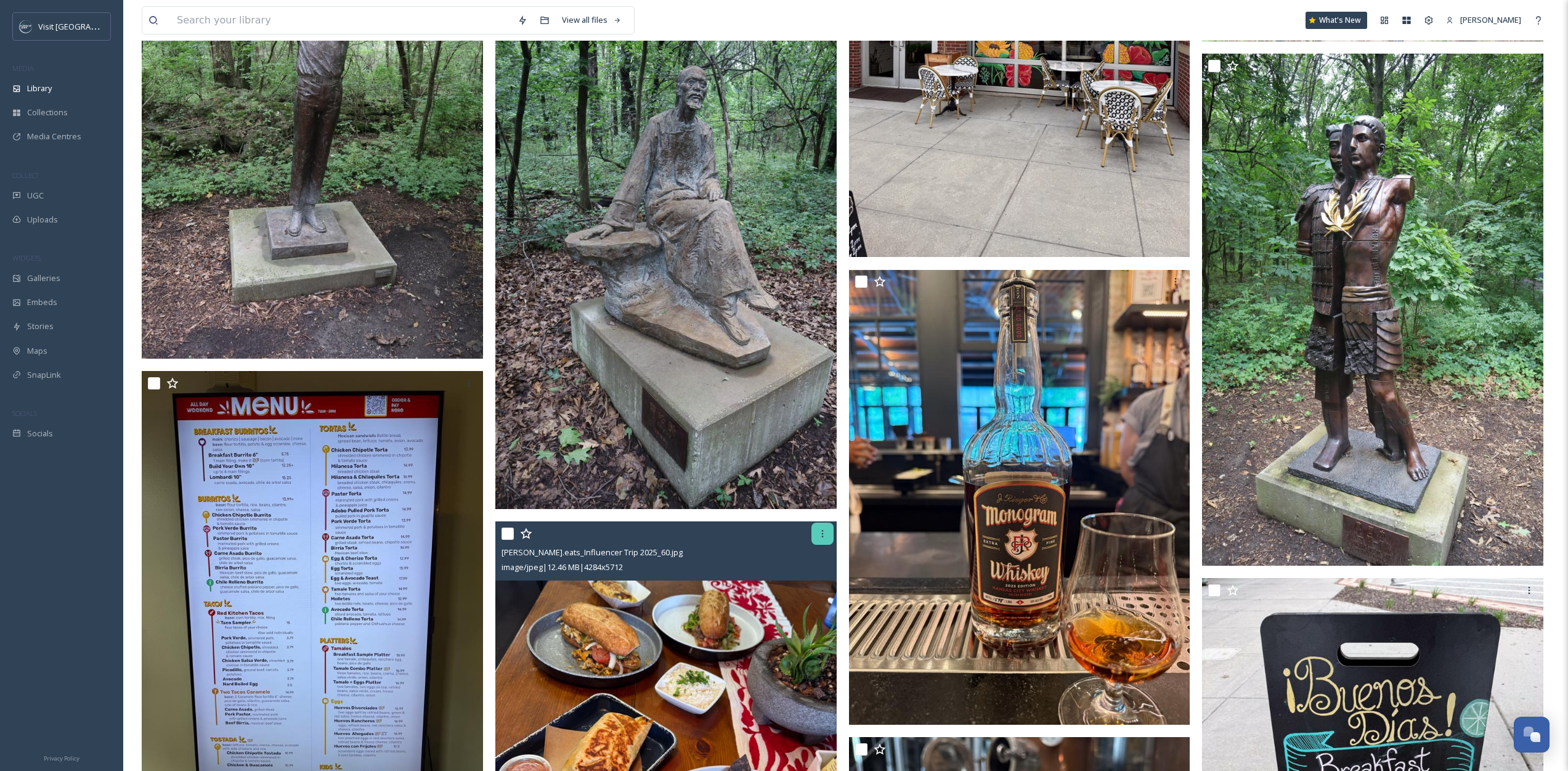
click at [825, 538] on icon at bounding box center [822, 533] width 10 height 10
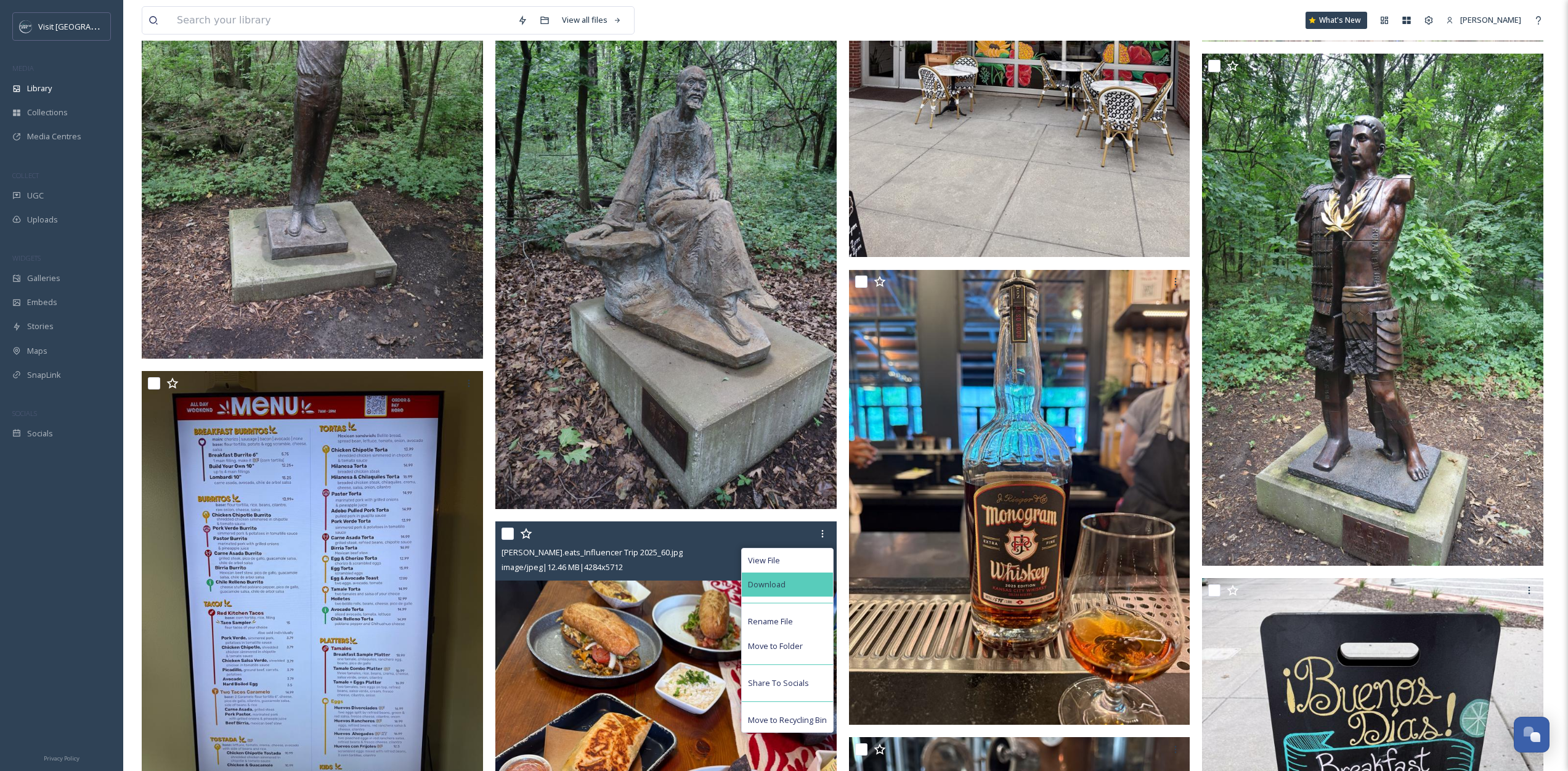
click at [814, 581] on div "Download" at bounding box center [787, 584] width 91 height 24
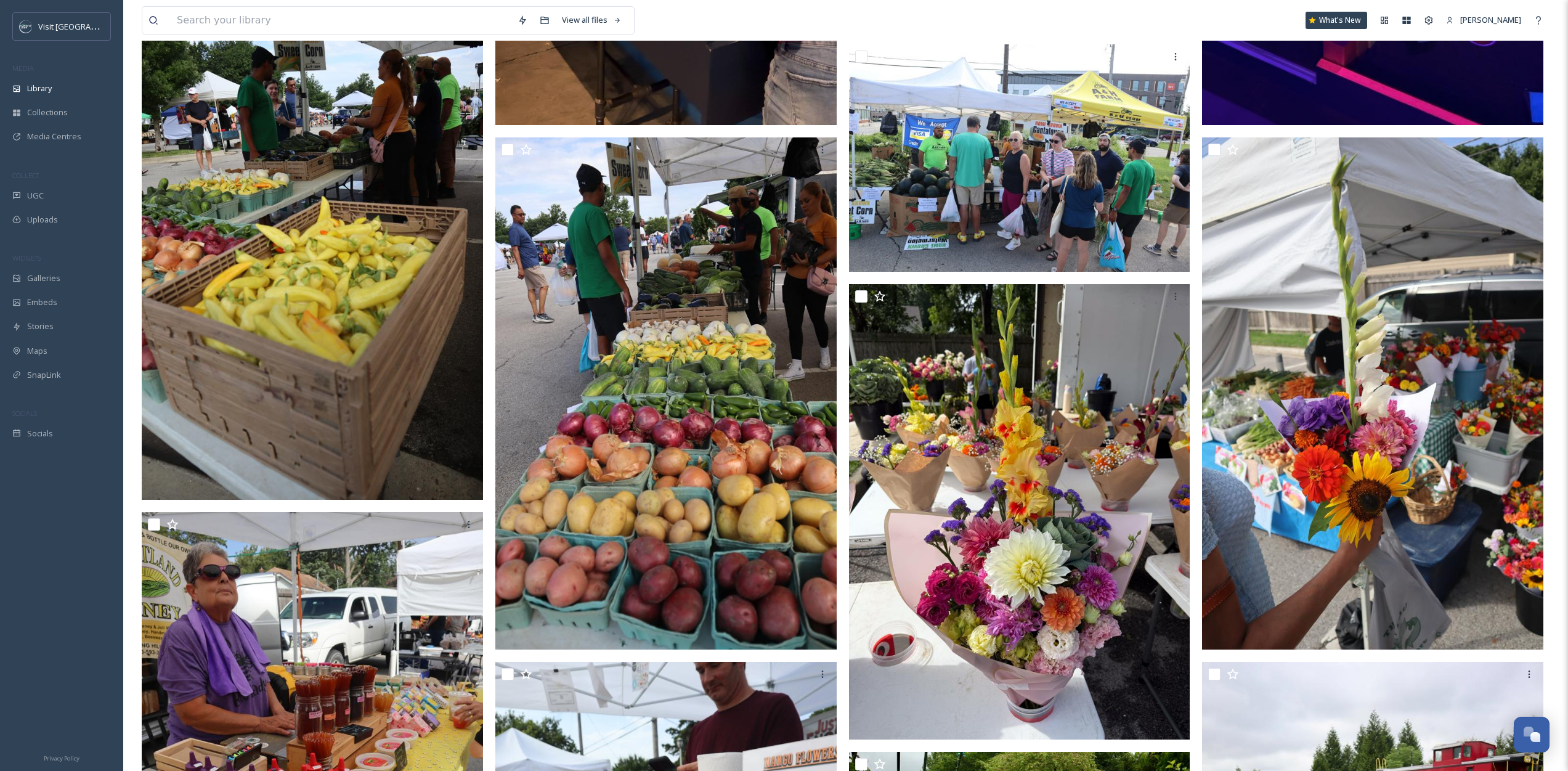
scroll to position [1086, 0]
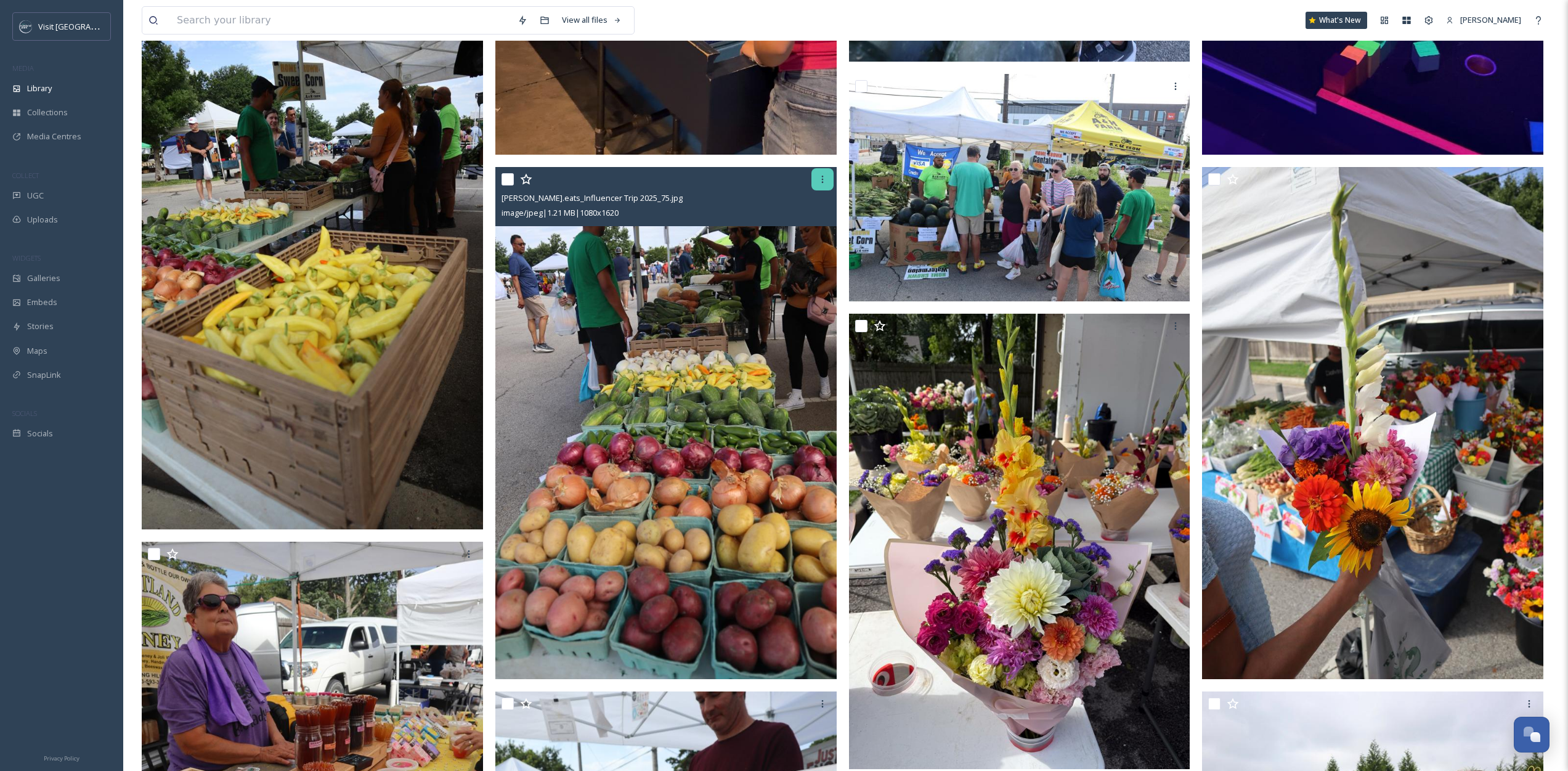
click at [819, 180] on icon at bounding box center [822, 179] width 10 height 10
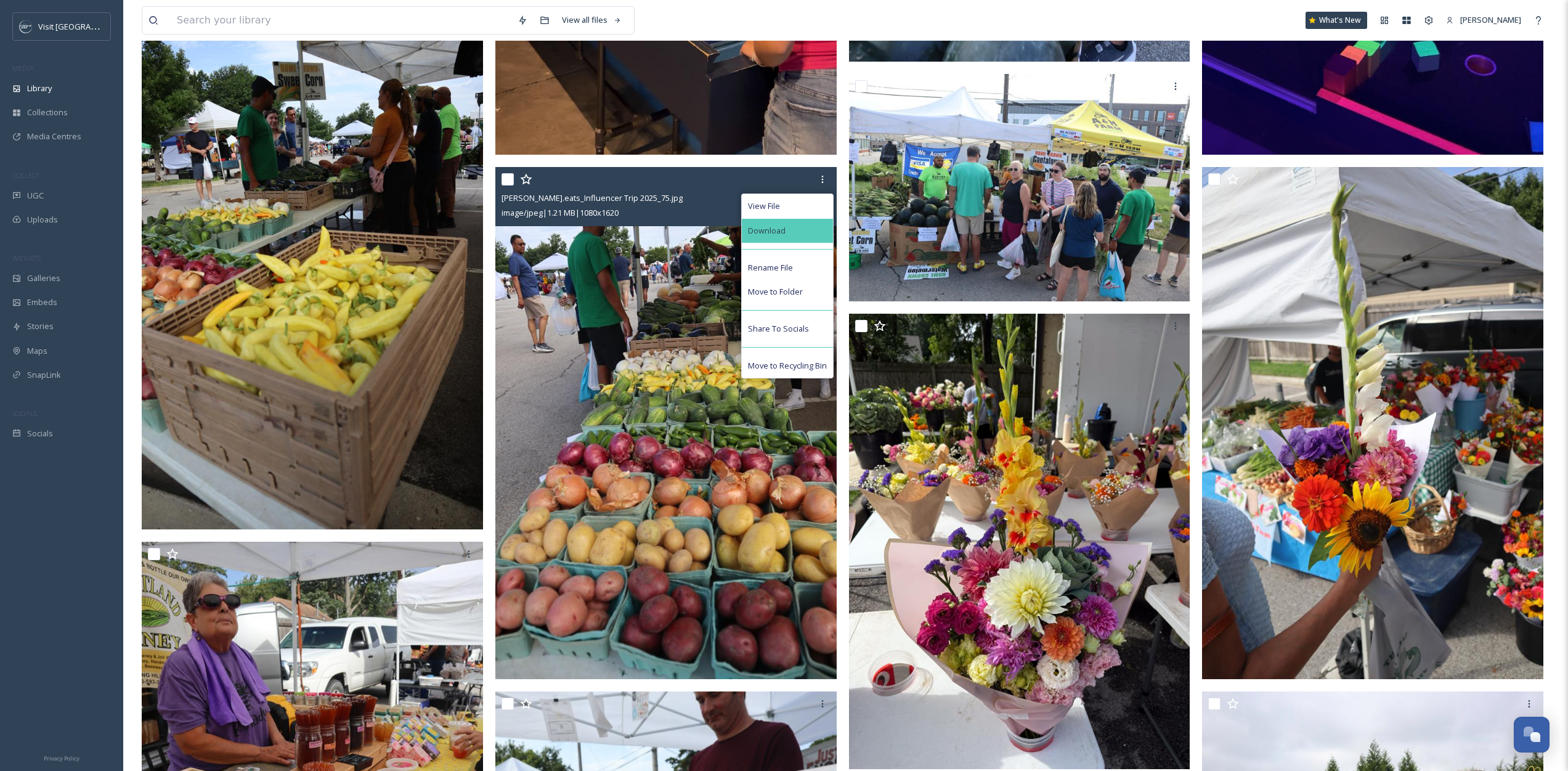
click at [790, 233] on div "Download" at bounding box center [787, 231] width 91 height 24
